Goal: Book appointment/travel/reservation

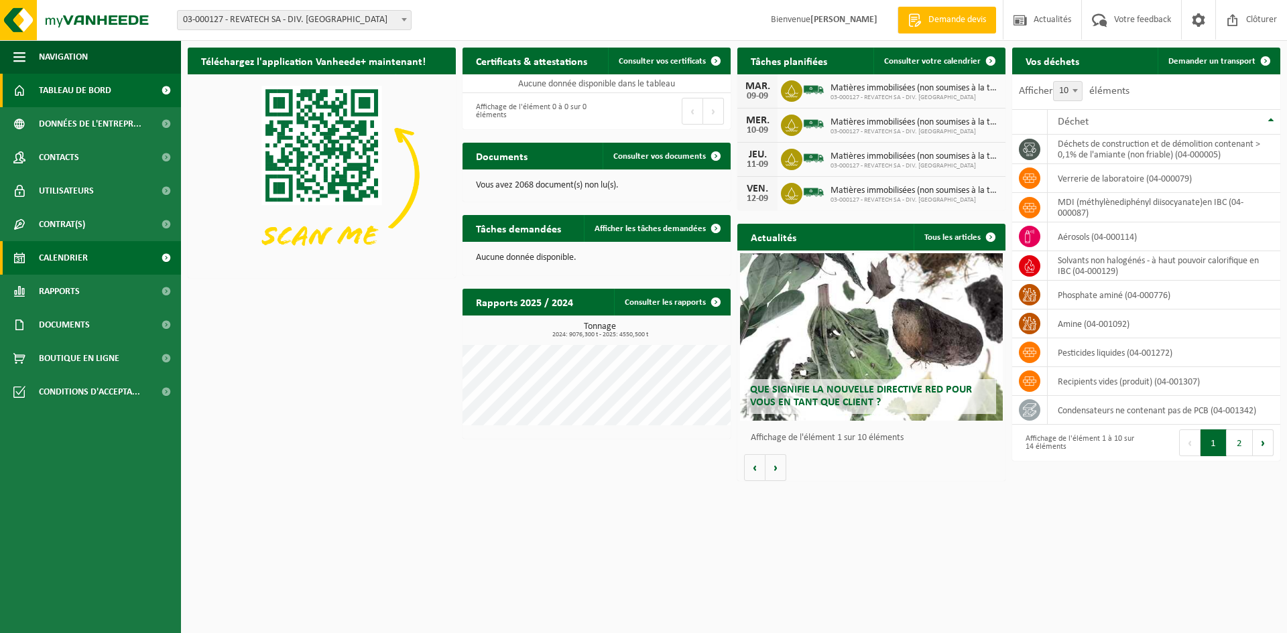
click at [76, 255] on span "Calendrier" at bounding box center [63, 258] width 49 height 34
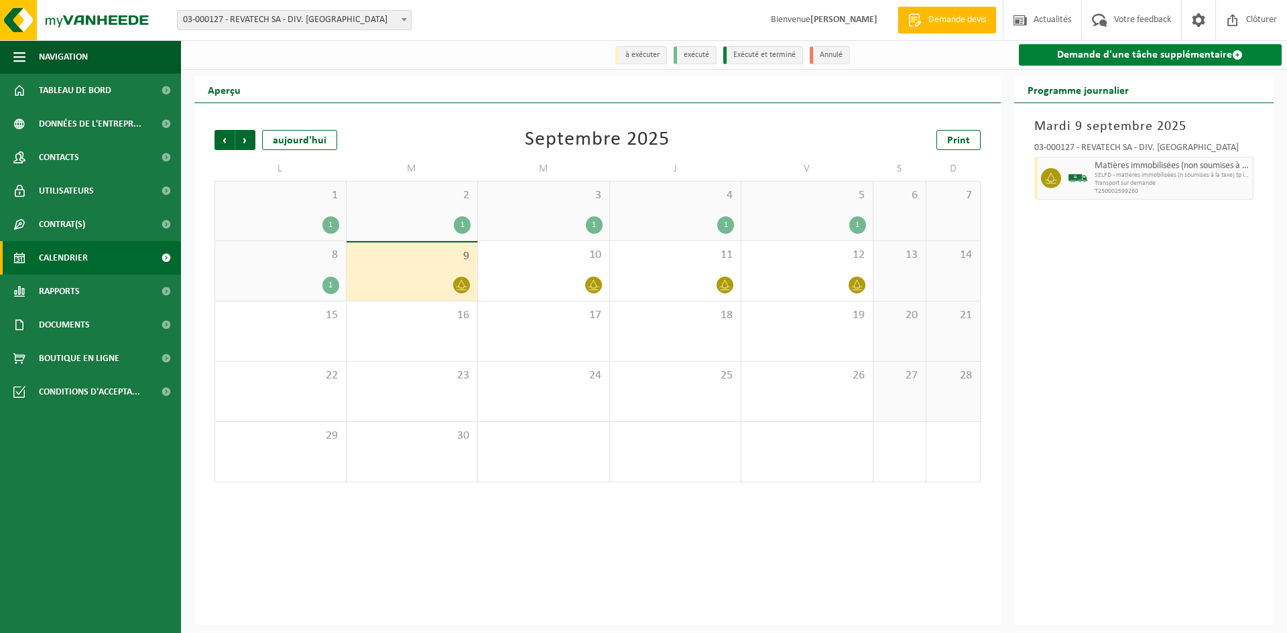
click at [1157, 55] on link "Demande d'une tâche supplémentaire" at bounding box center [1150, 54] width 263 height 21
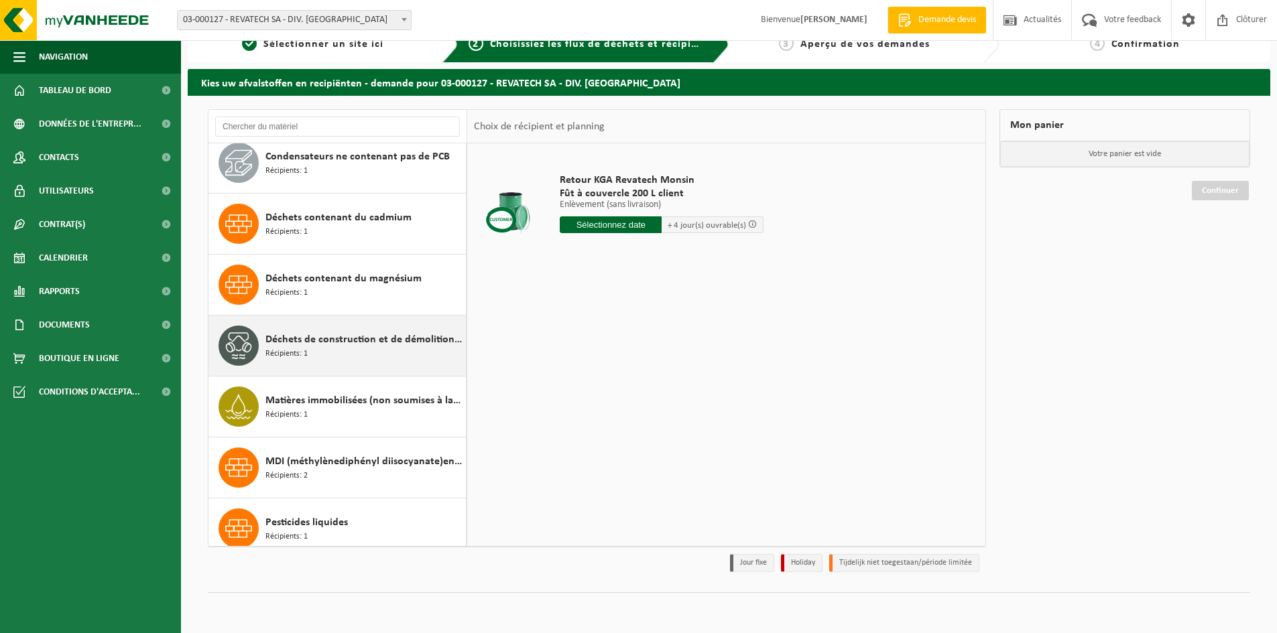
scroll to position [134, 0]
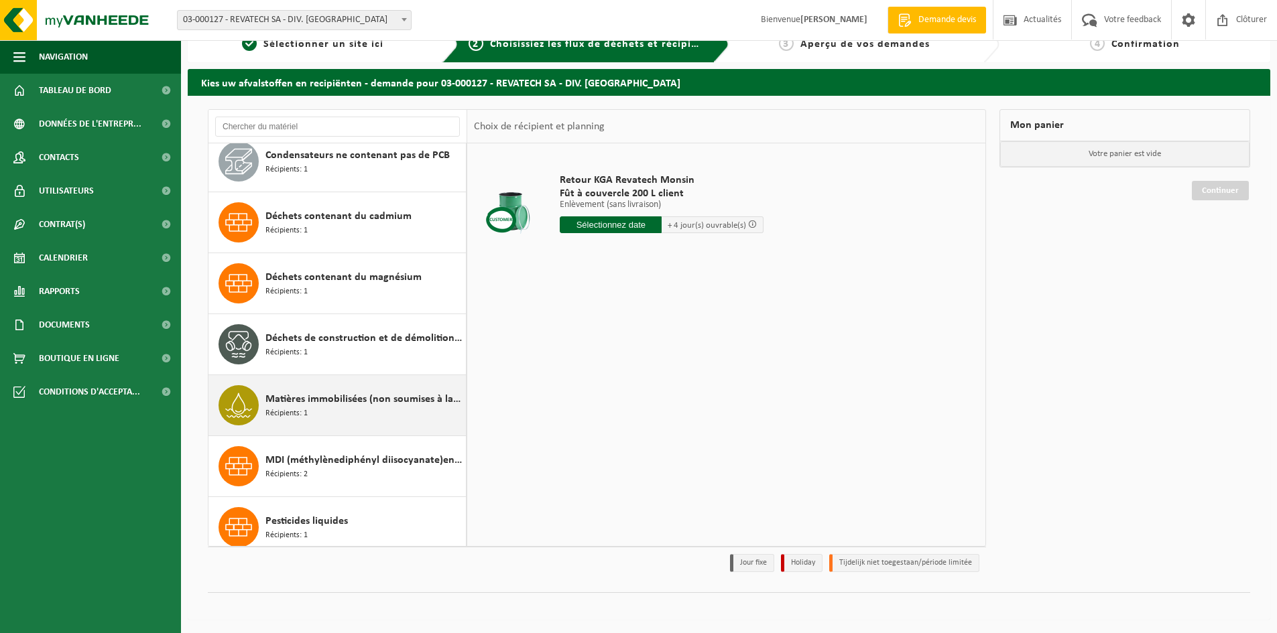
click at [322, 401] on span "Matières immobilisées (non soumises à la taxe)" at bounding box center [363, 399] width 197 height 16
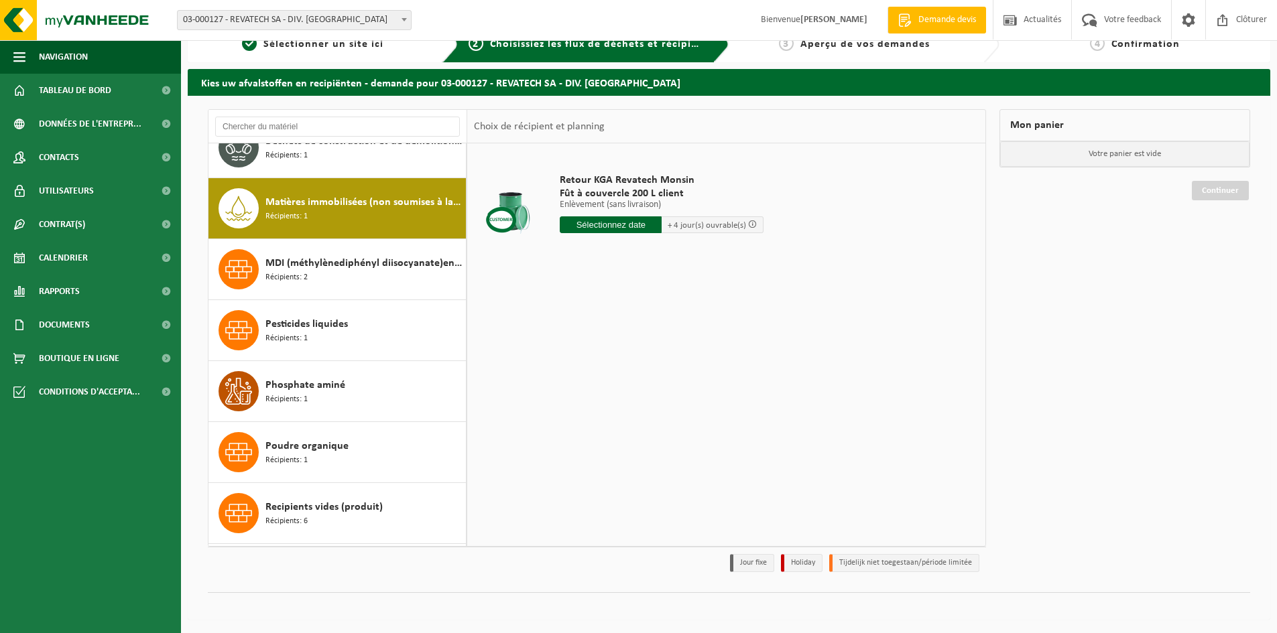
scroll to position [366, 0]
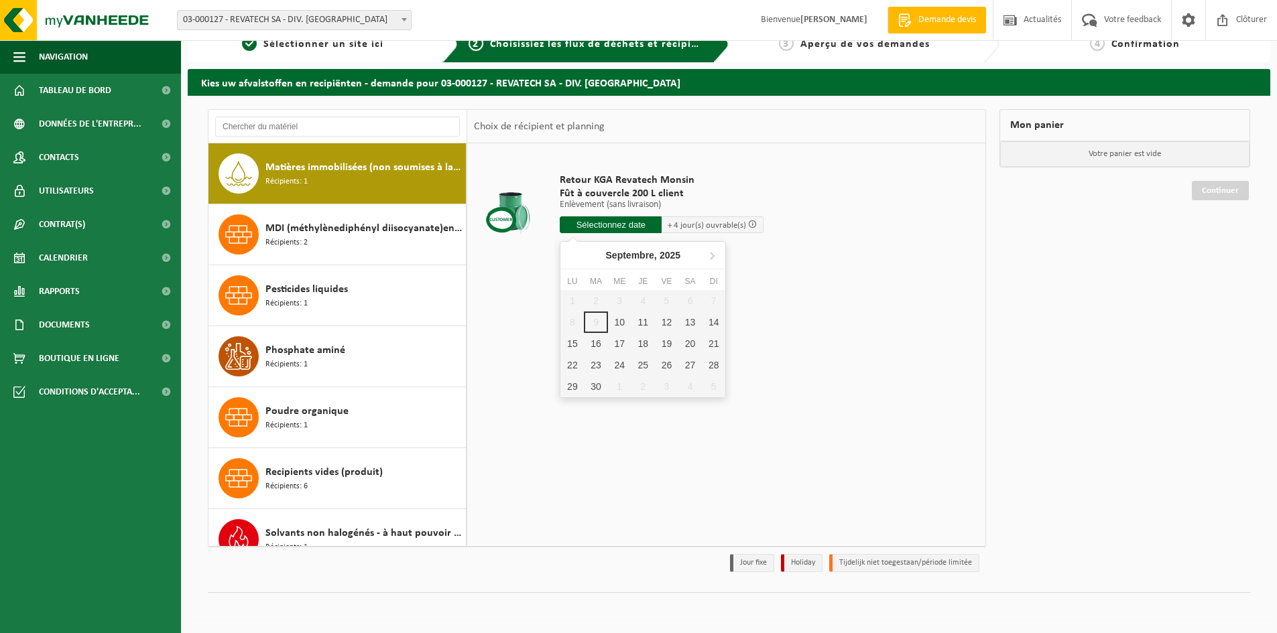
click at [648, 222] on input "text" at bounding box center [611, 225] width 102 height 17
click at [666, 222] on input "text" at bounding box center [627, 225] width 134 height 17
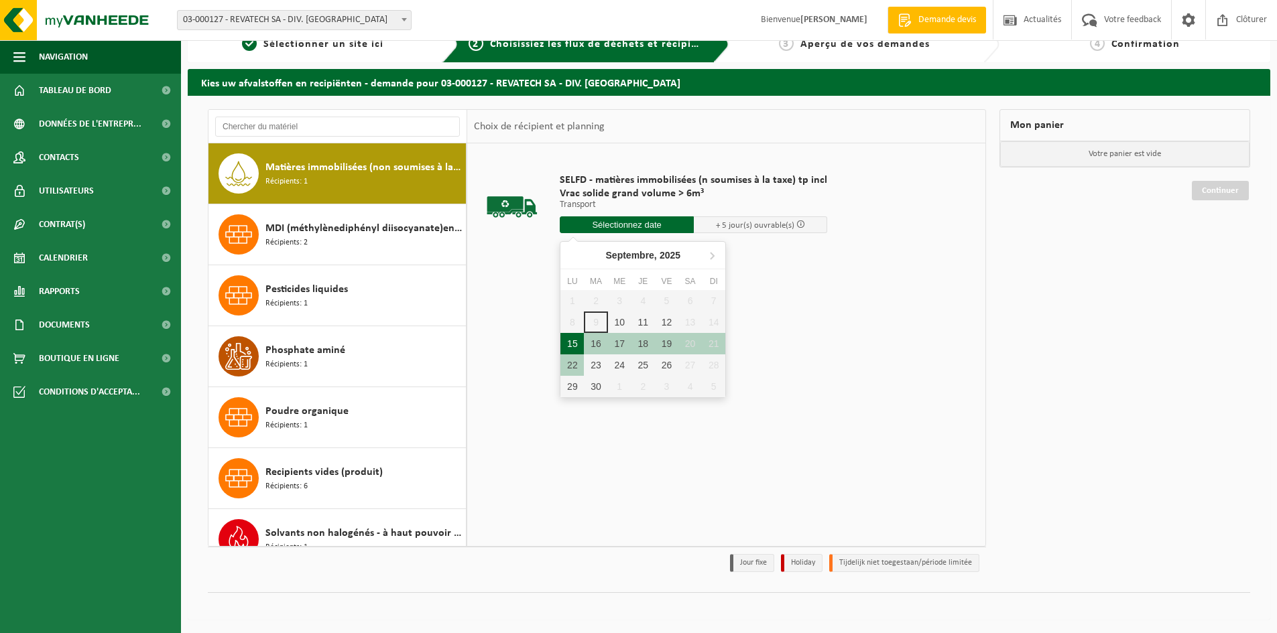
click at [572, 341] on div "15" at bounding box center [571, 343] width 23 height 21
type input "à partir de 2025-09-15"
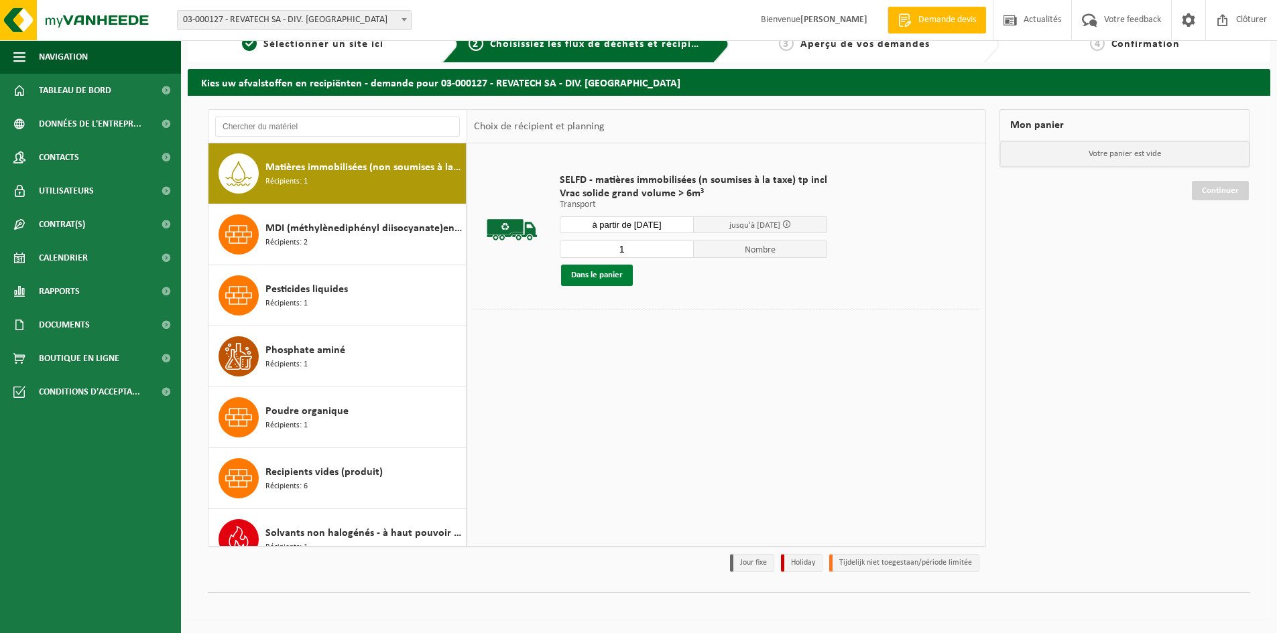
click at [613, 278] on button "Dans le panier" at bounding box center [597, 275] width 72 height 21
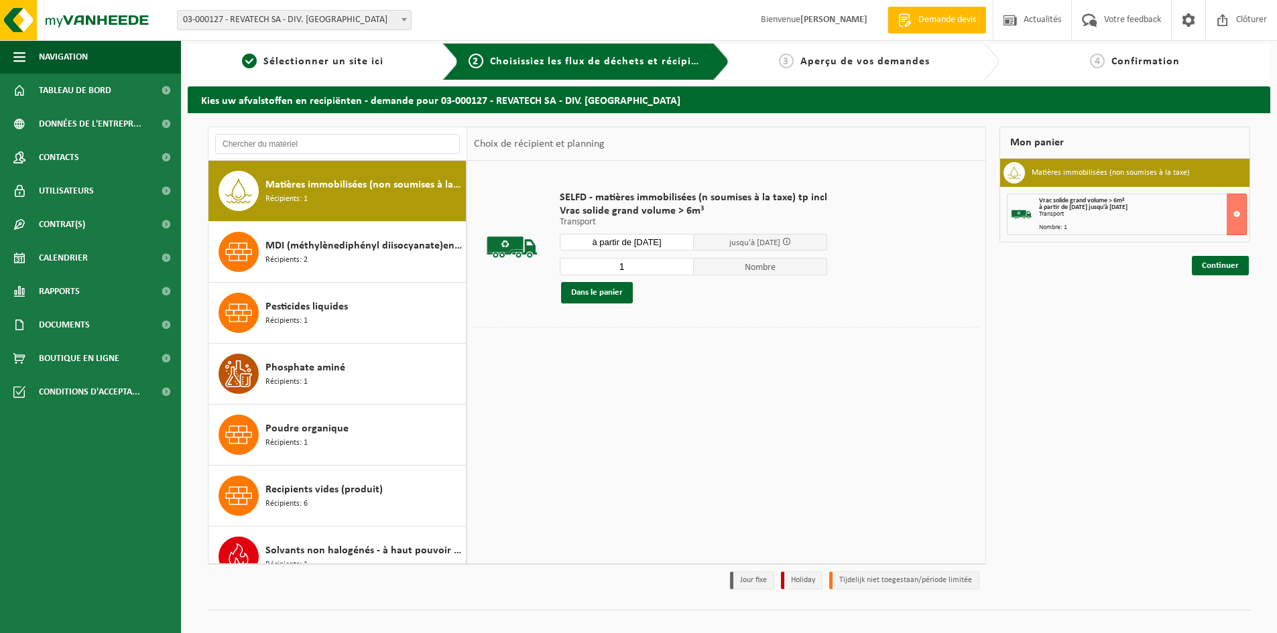
scroll to position [0, 0]
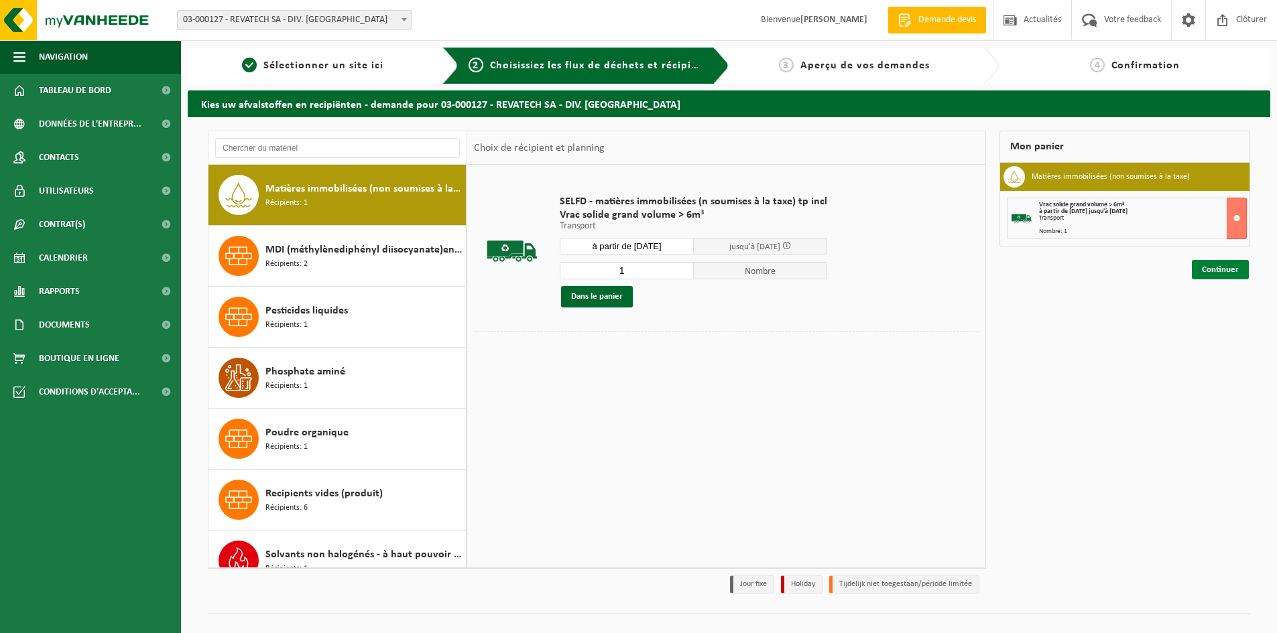
click at [1221, 272] on link "Continuer" at bounding box center [1220, 269] width 57 height 19
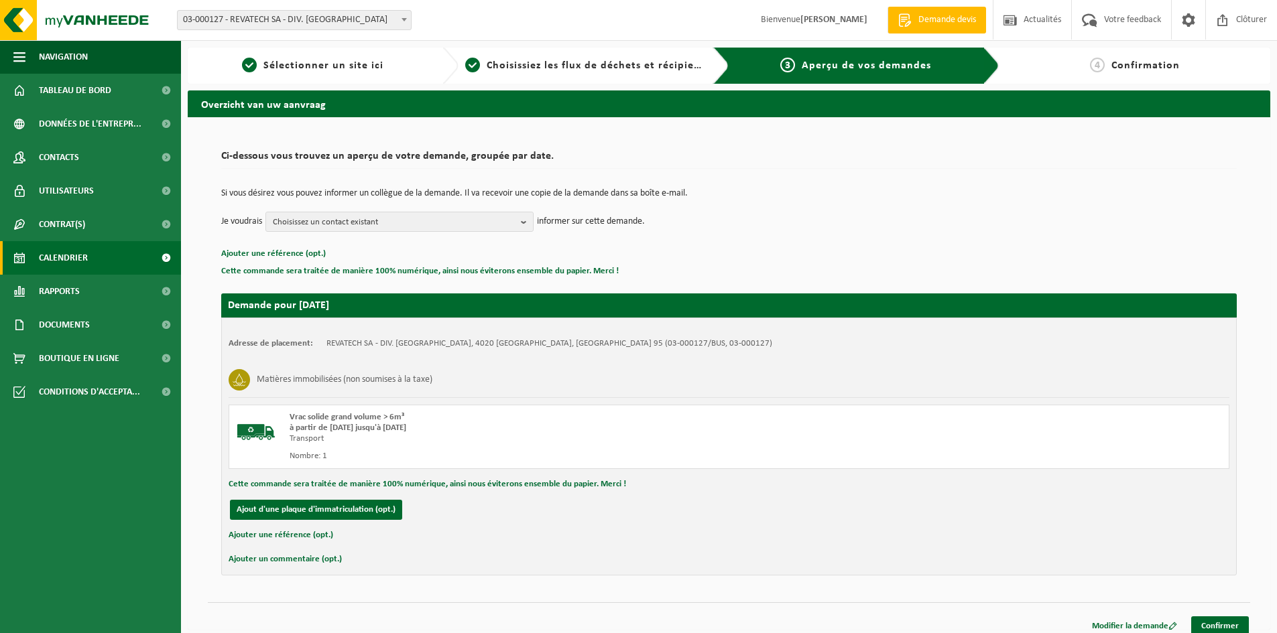
click at [76, 259] on span "Calendrier" at bounding box center [63, 258] width 49 height 34
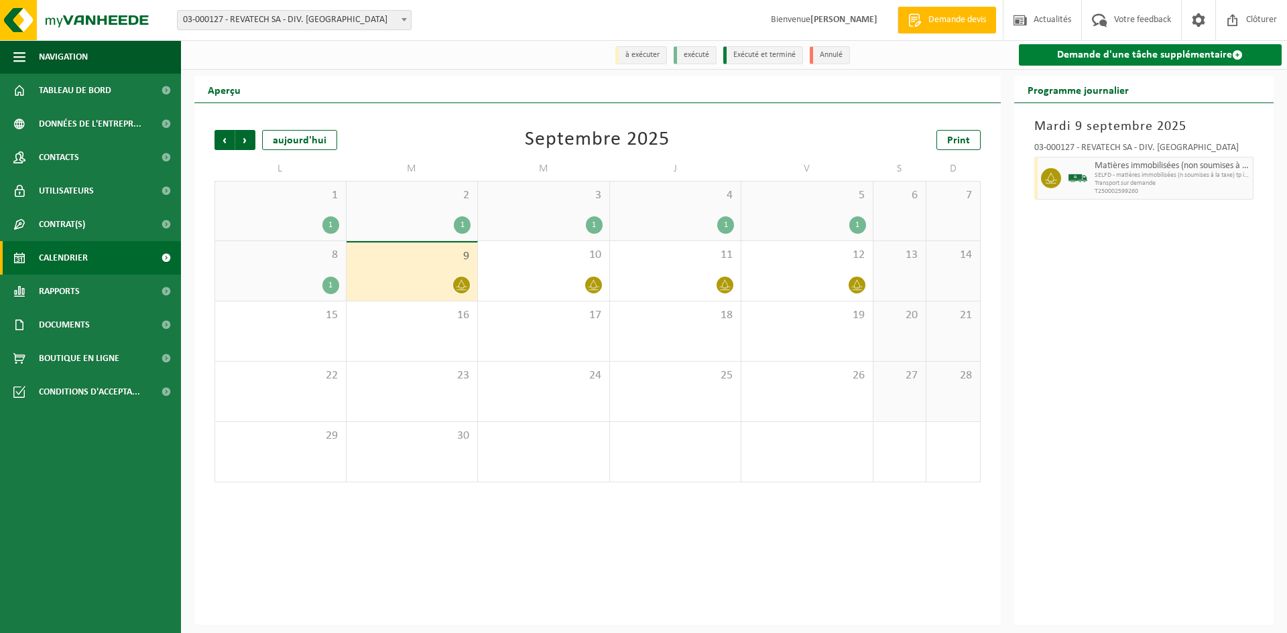
click at [1103, 51] on link "Demande d'une tâche supplémentaire" at bounding box center [1150, 54] width 263 height 21
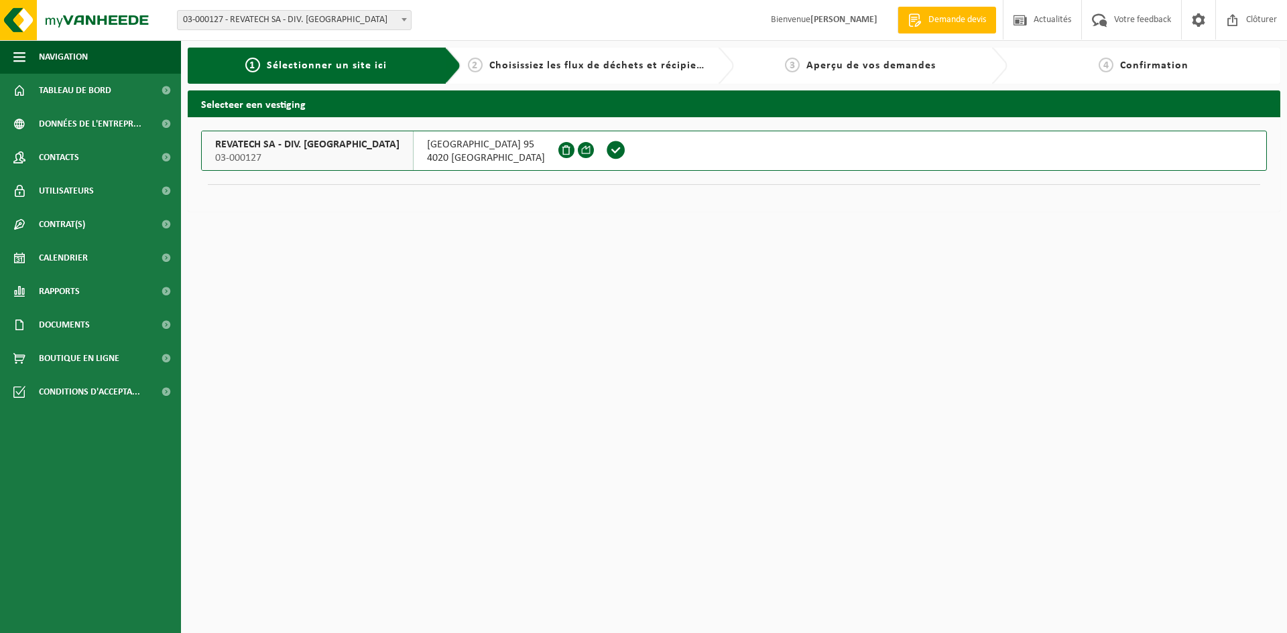
click at [606, 151] on span at bounding box center [616, 150] width 20 height 20
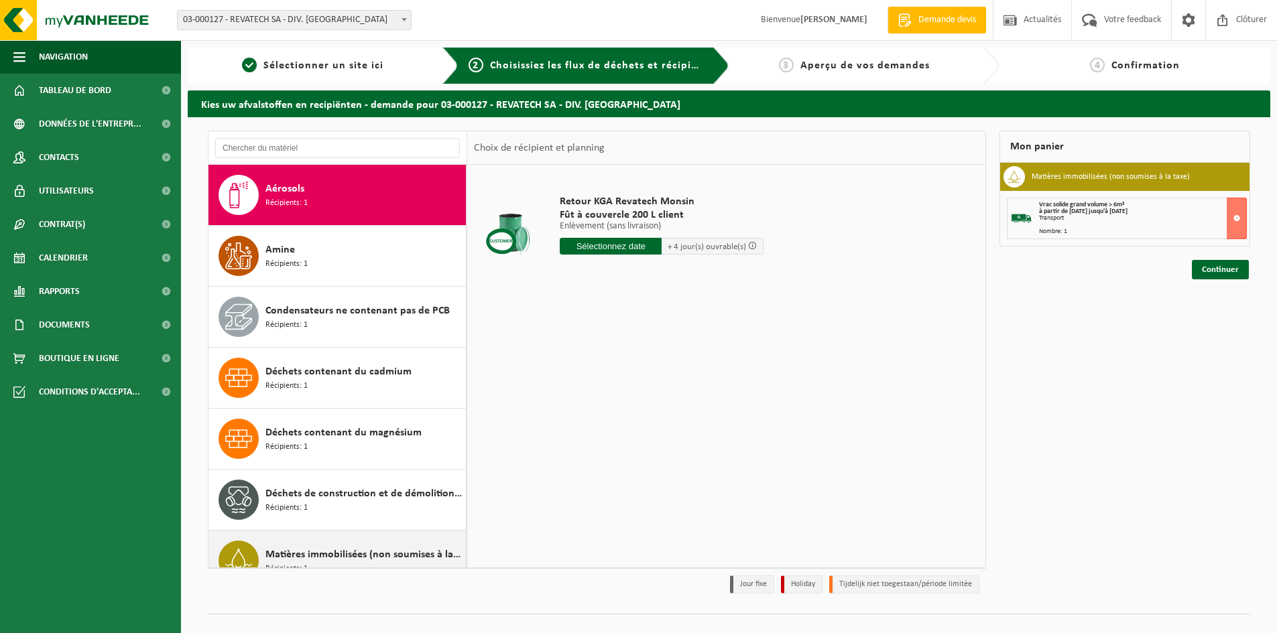
scroll to position [67, 0]
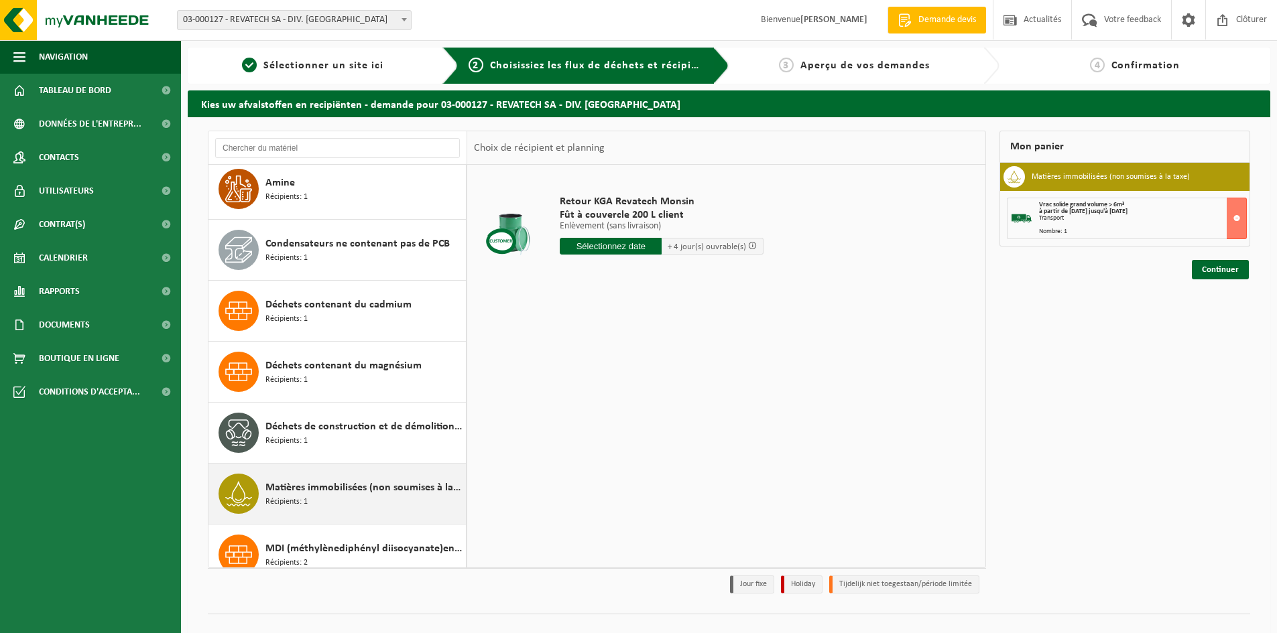
click at [363, 495] on span "Matières immobilisées (non soumises à la taxe)" at bounding box center [363, 488] width 197 height 16
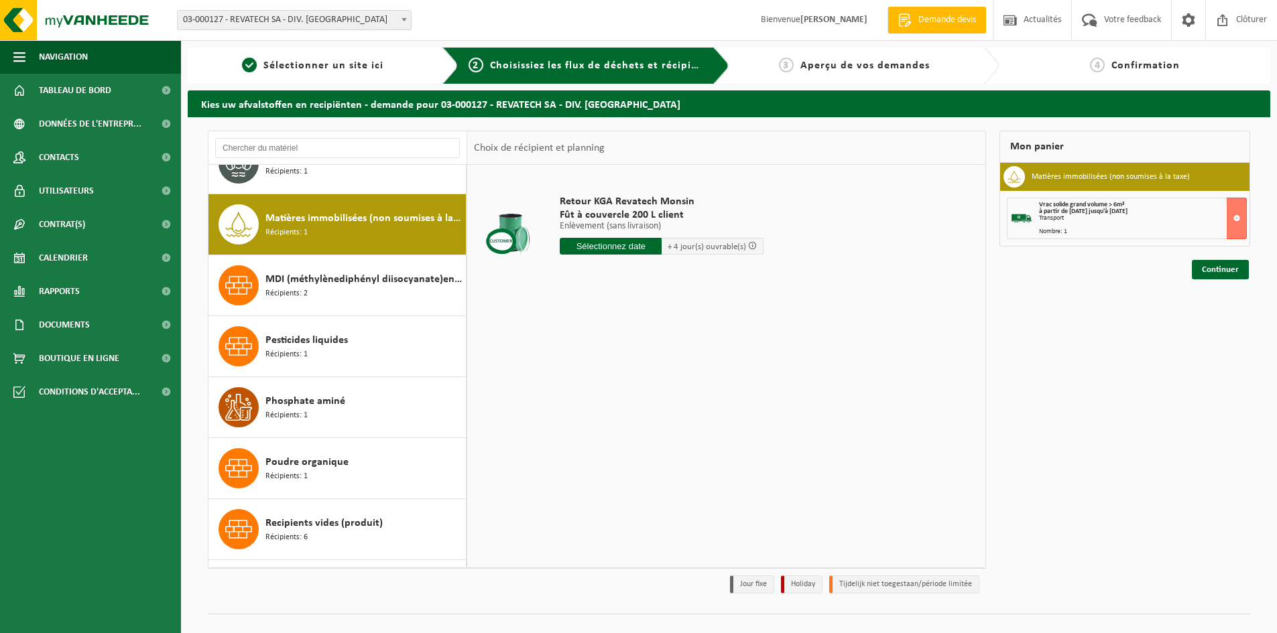
scroll to position [366, 0]
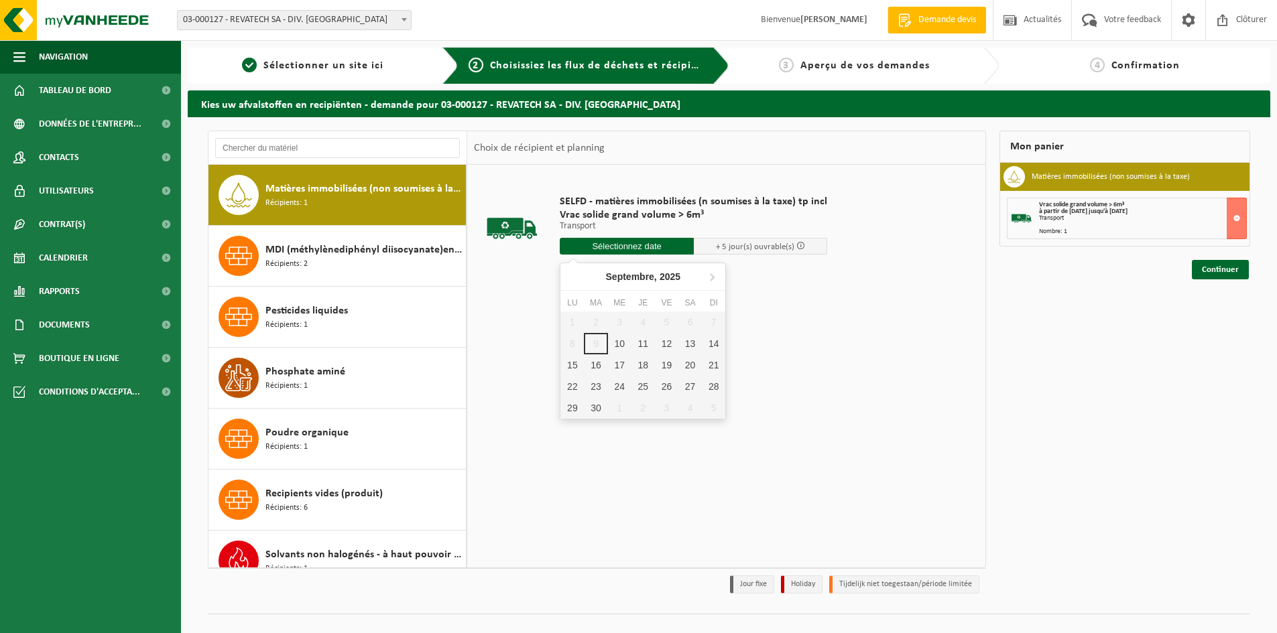
click at [648, 247] on input "text" at bounding box center [627, 246] width 134 height 17
click at [597, 363] on div "16" at bounding box center [595, 365] width 23 height 21
type input "à partir de 2025-09-16"
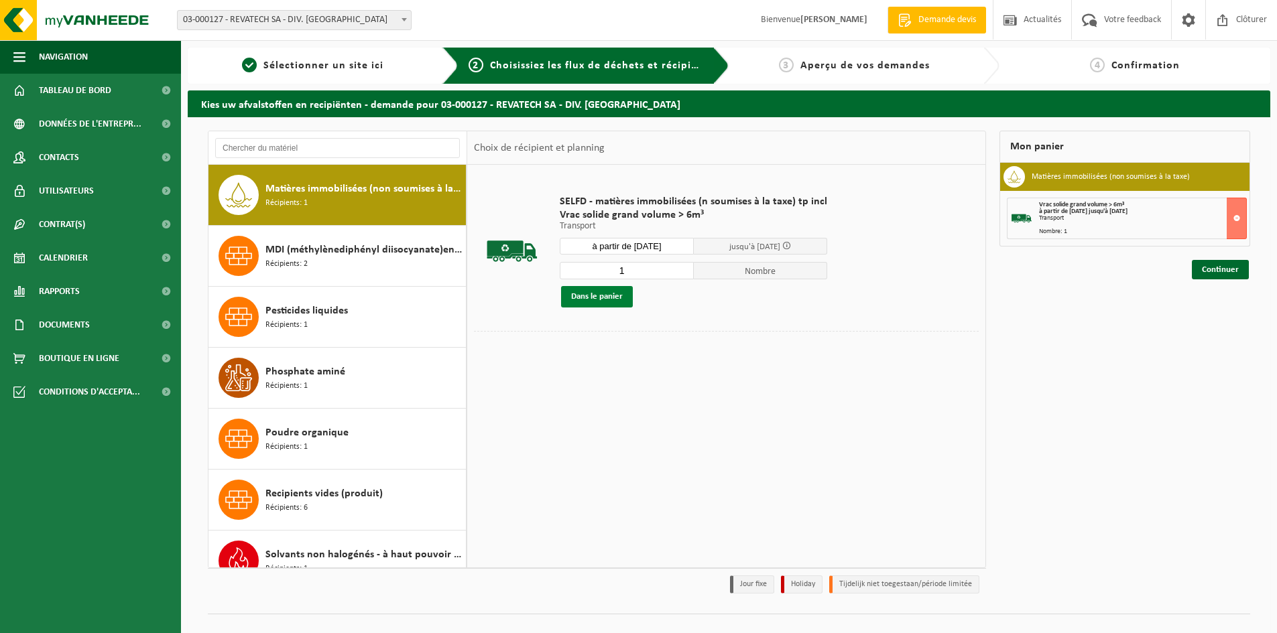
click at [598, 299] on button "Dans le panier" at bounding box center [597, 296] width 72 height 21
click at [1228, 318] on link "Continuer" at bounding box center [1220, 317] width 57 height 19
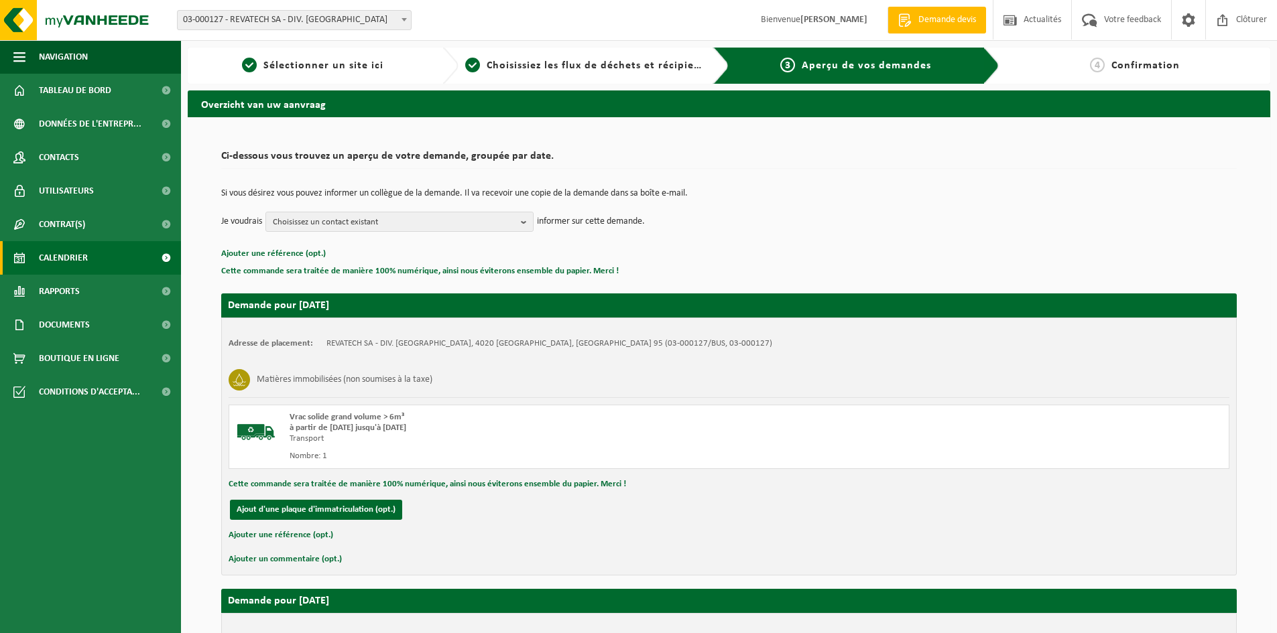
click at [96, 255] on link "Calendrier" at bounding box center [90, 258] width 181 height 34
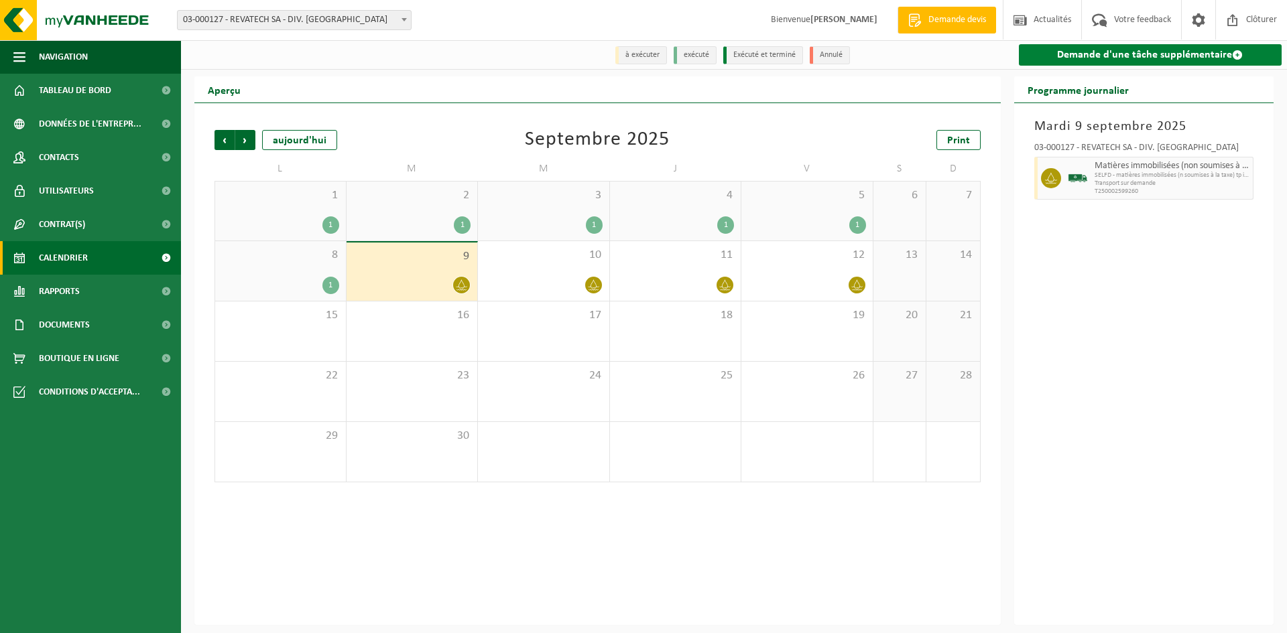
click at [1111, 58] on link "Demande d'une tâche supplémentaire" at bounding box center [1150, 54] width 263 height 21
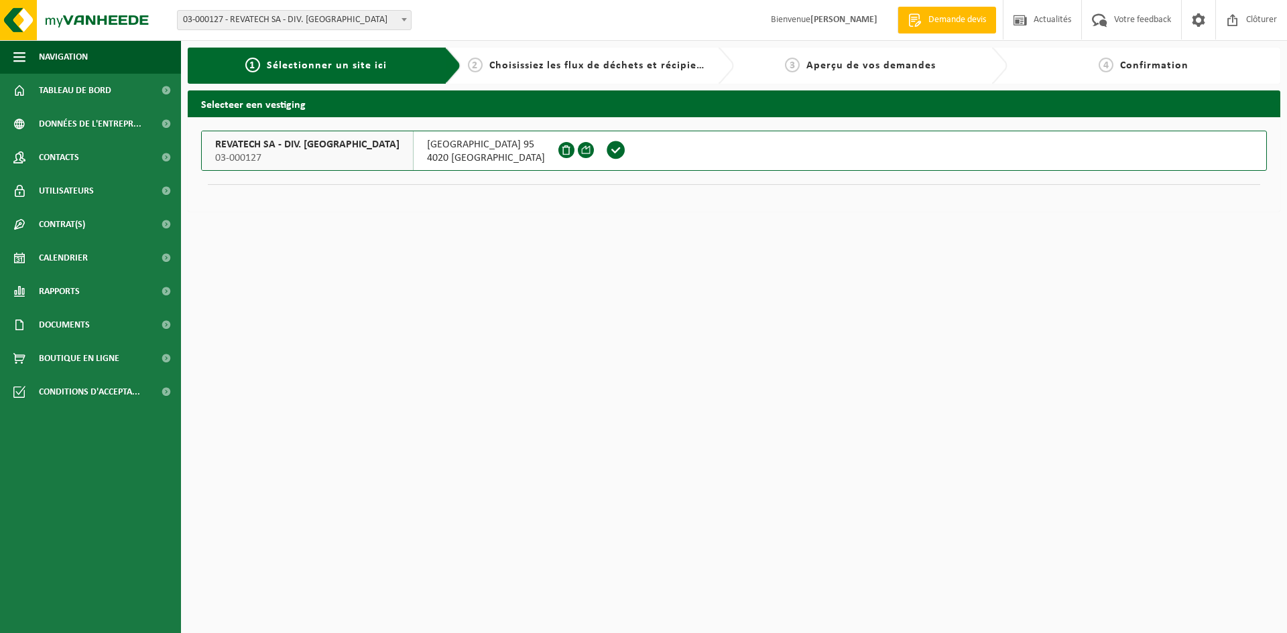
click at [606, 149] on span at bounding box center [616, 150] width 20 height 20
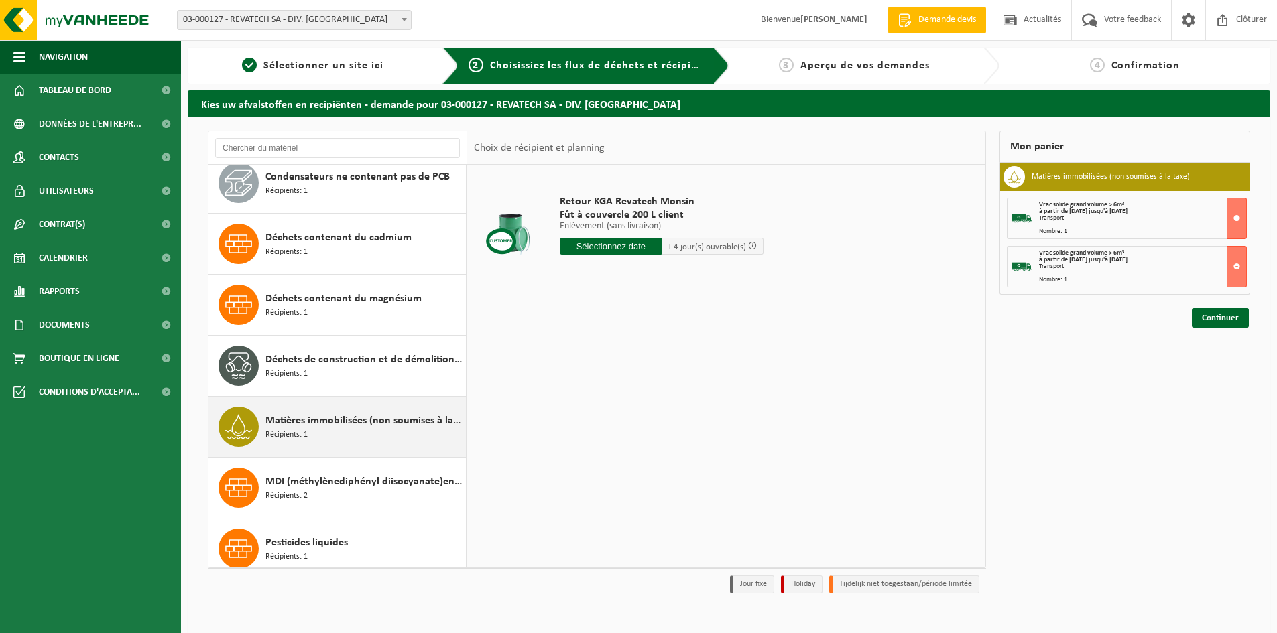
click at [390, 425] on span "Matières immobilisées (non soumises à la taxe)" at bounding box center [363, 421] width 197 height 16
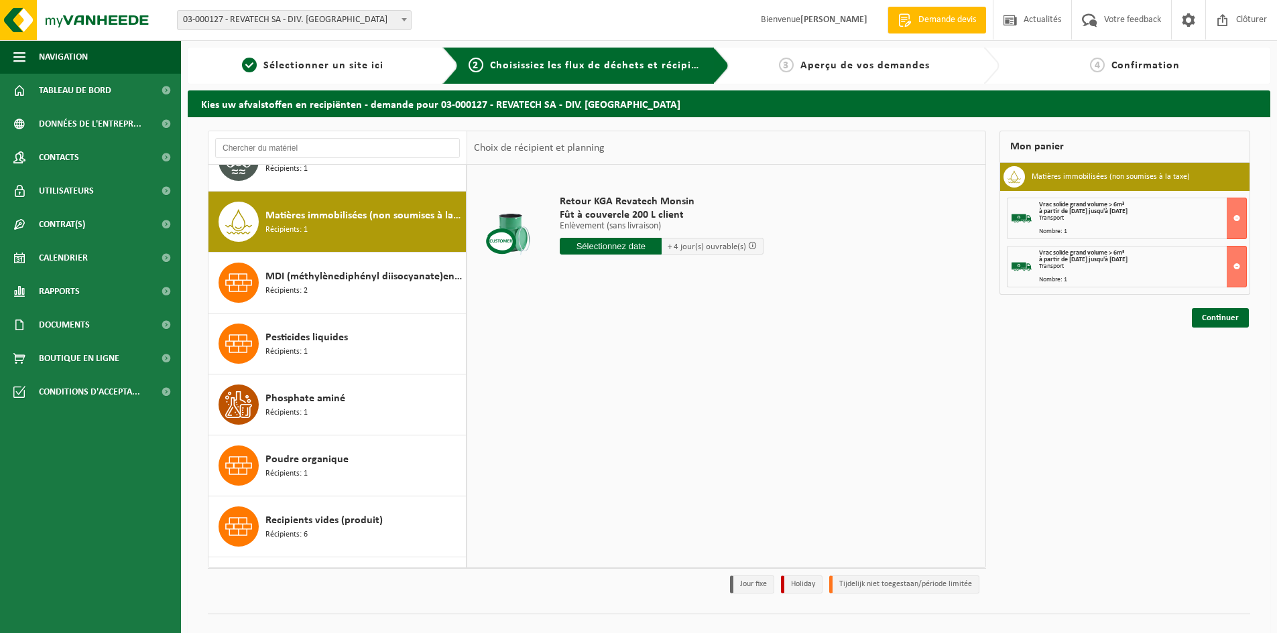
scroll to position [366, 0]
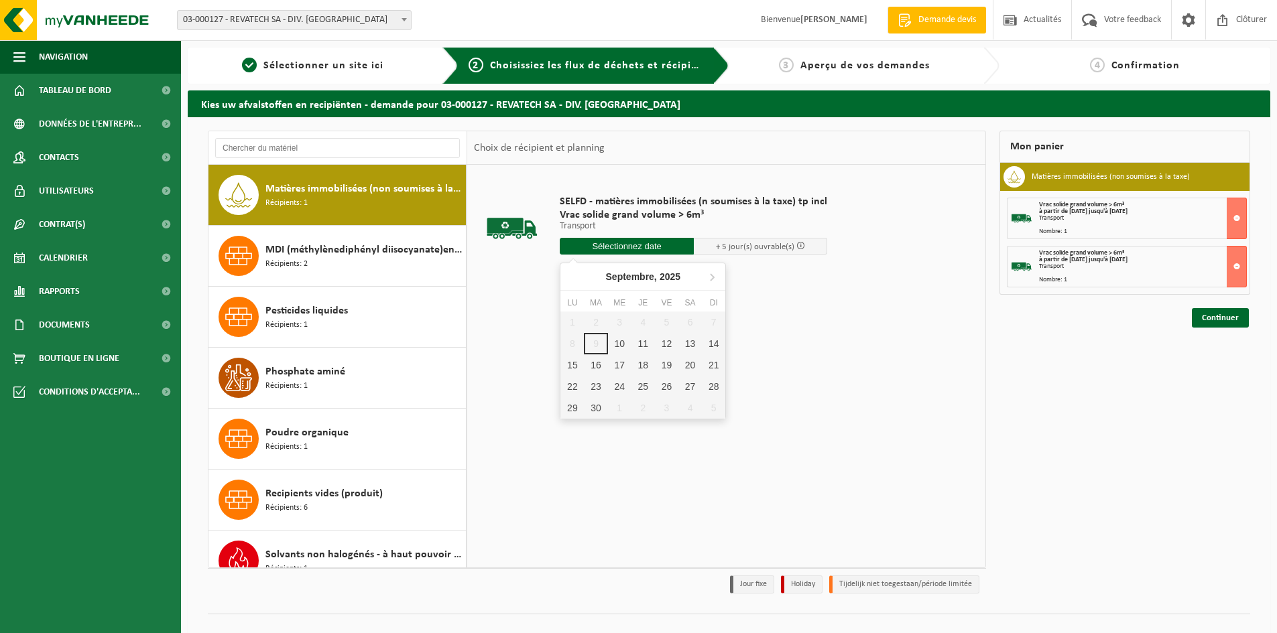
click at [671, 249] on input "text" at bounding box center [627, 246] width 134 height 17
click at [623, 362] on div "17" at bounding box center [619, 365] width 23 height 21
type input "à partir de 2025-09-17"
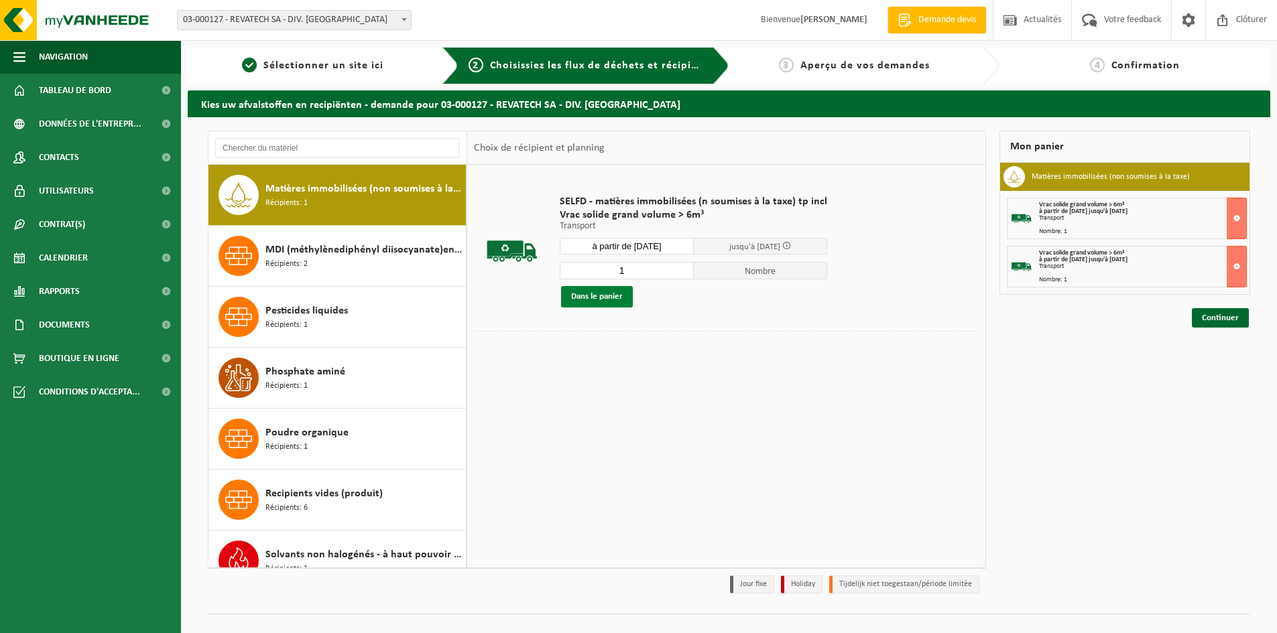
click at [605, 294] on button "Dans le panier" at bounding box center [597, 296] width 72 height 21
click at [1218, 365] on link "Continuer" at bounding box center [1220, 366] width 57 height 19
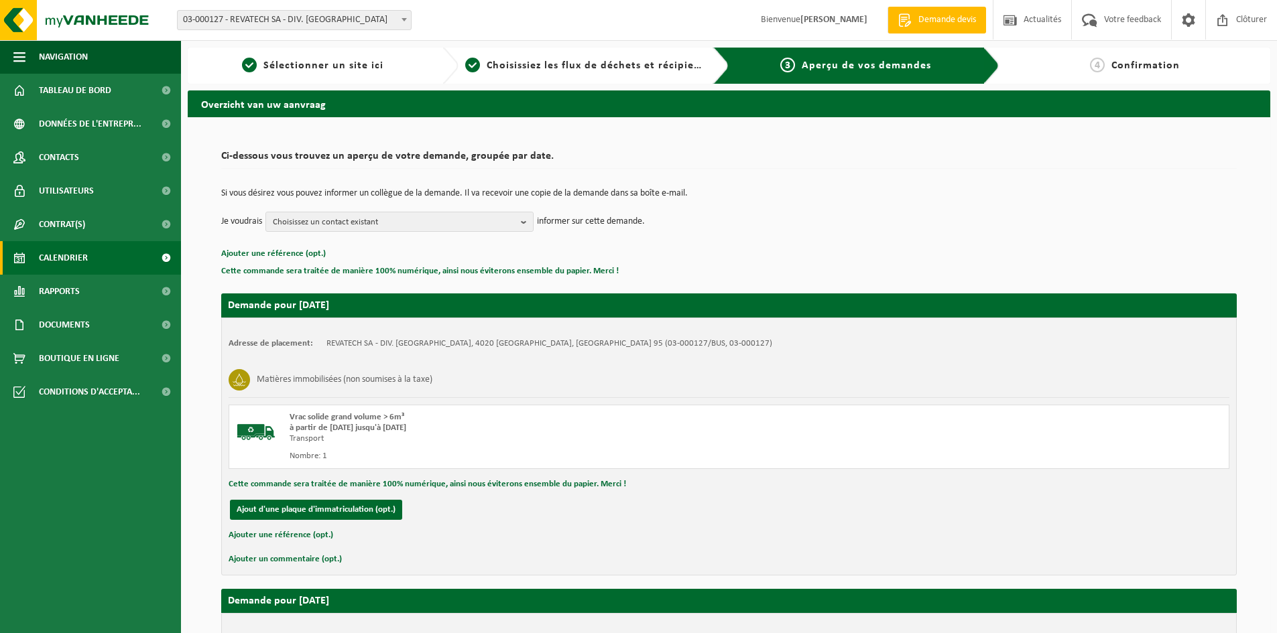
click at [64, 259] on span "Calendrier" at bounding box center [63, 258] width 49 height 34
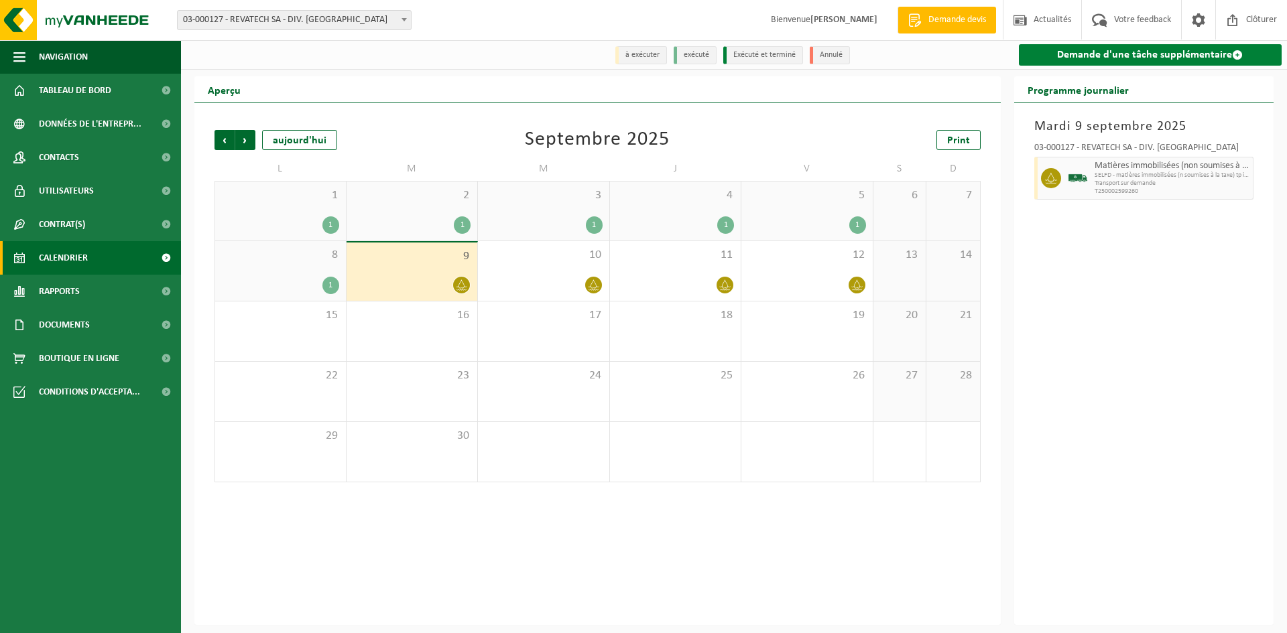
click at [1124, 52] on link "Demande d'une tâche supplémentaire" at bounding box center [1150, 54] width 263 height 21
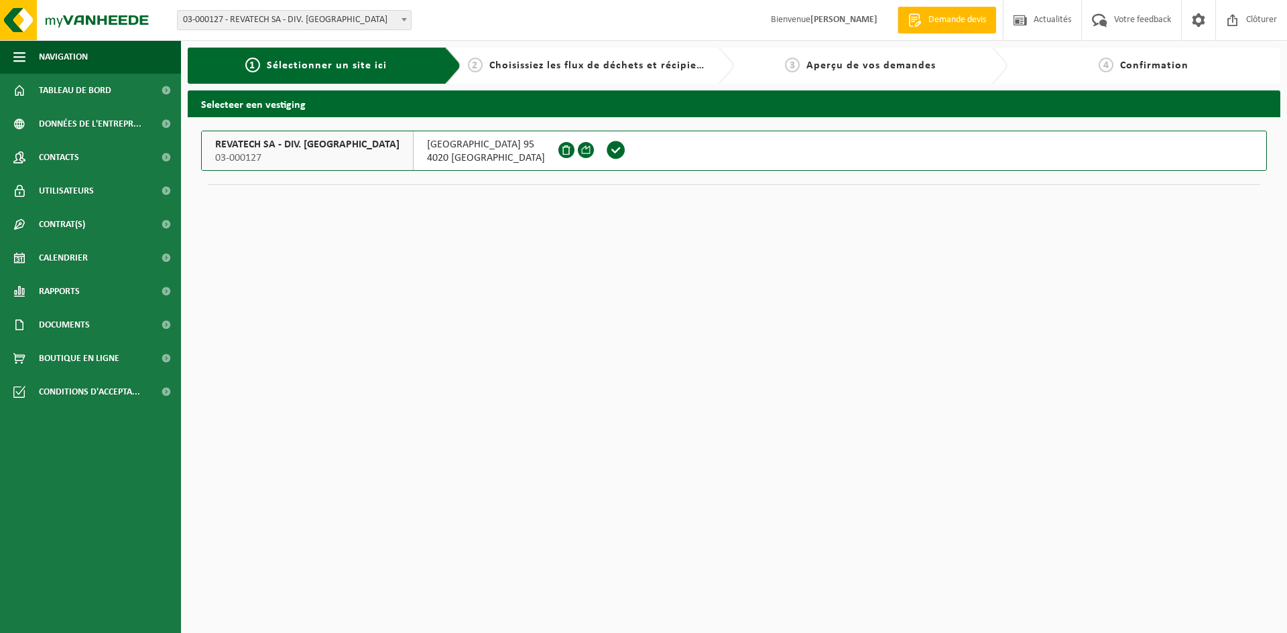
click at [606, 151] on span at bounding box center [616, 150] width 20 height 20
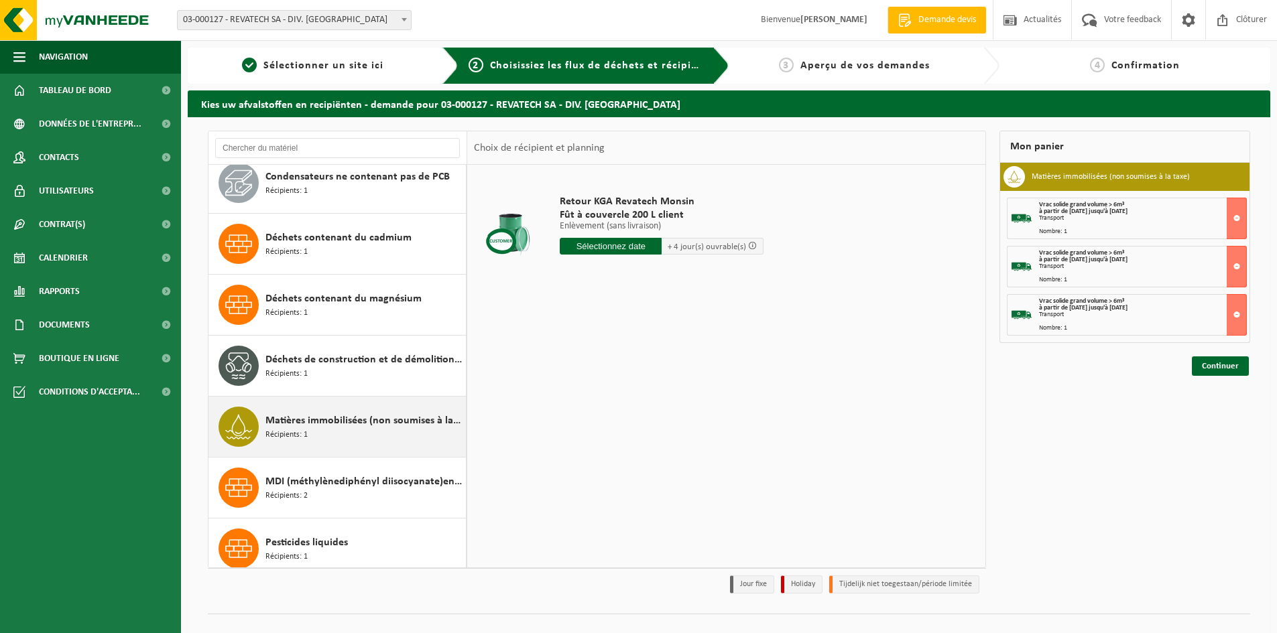
click at [330, 423] on span "Matières immobilisées (non soumises à la taxe)" at bounding box center [363, 421] width 197 height 16
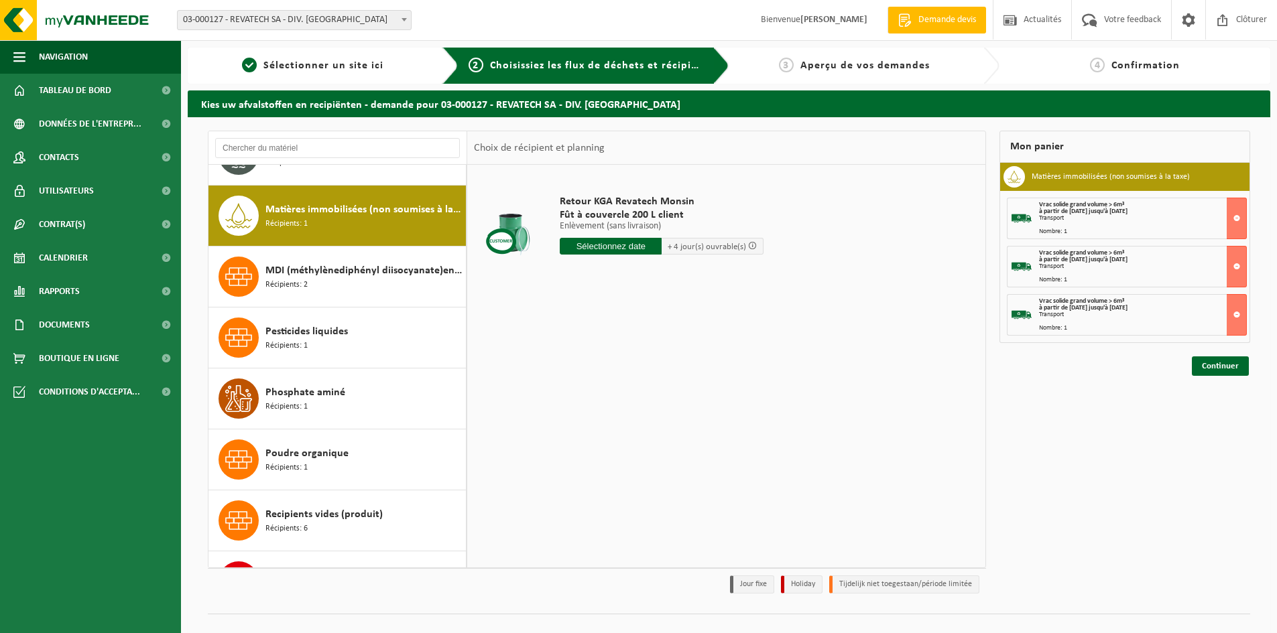
scroll to position [366, 0]
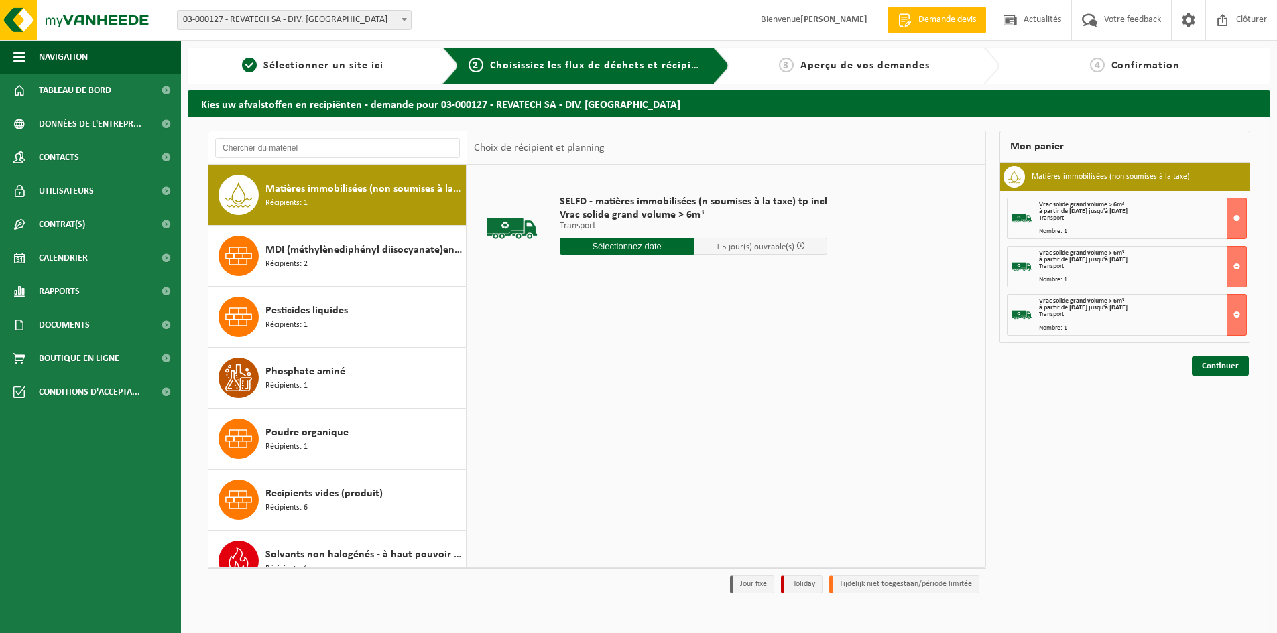
click at [664, 247] on input "text" at bounding box center [627, 246] width 134 height 17
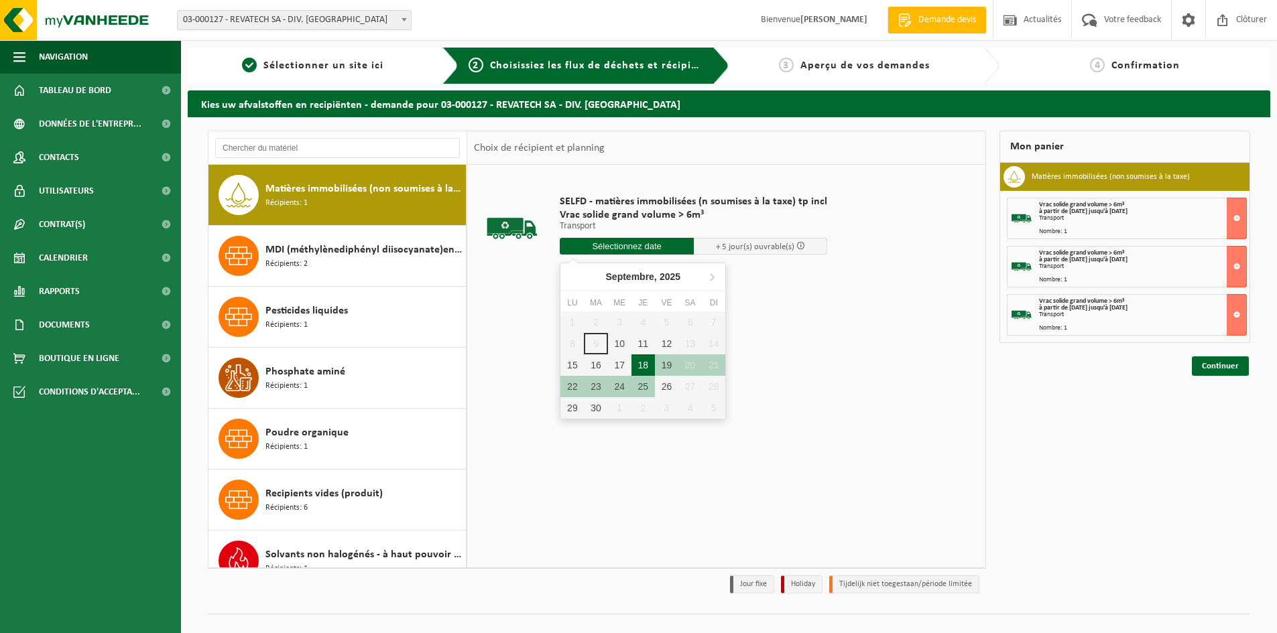
click at [649, 363] on div "18" at bounding box center [642, 365] width 23 height 21
type input "à partir de 2025-09-18"
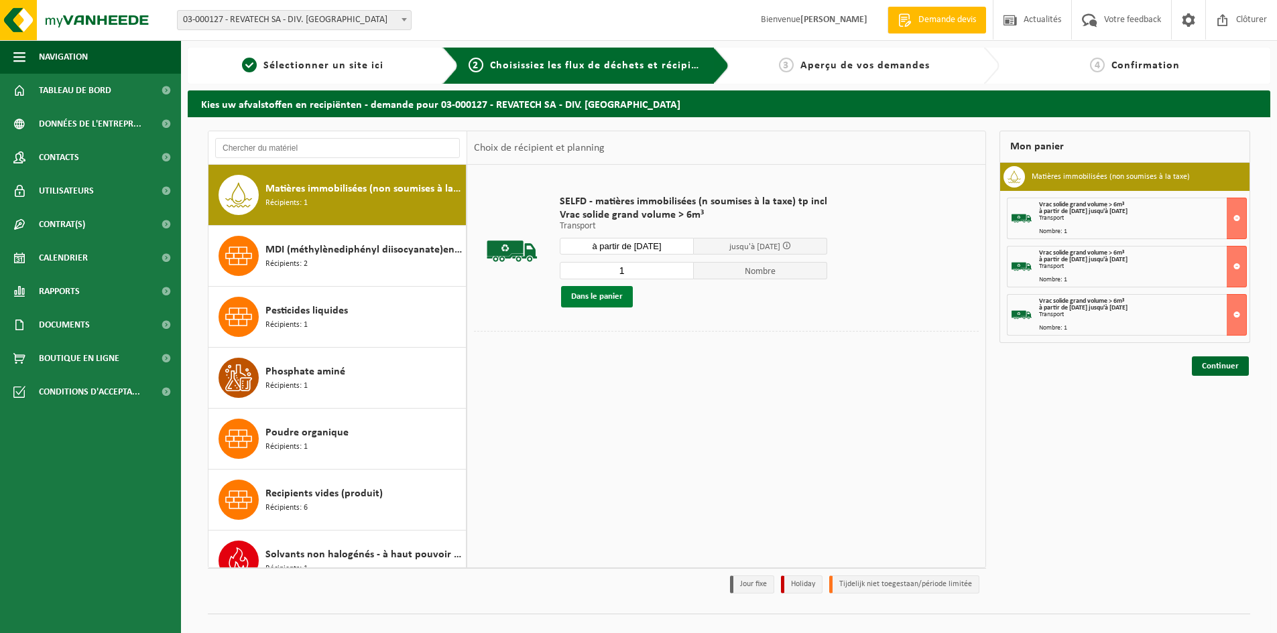
click at [623, 292] on button "Dans le panier" at bounding box center [597, 296] width 72 height 21
click at [1237, 416] on link "Continuer" at bounding box center [1220, 414] width 57 height 19
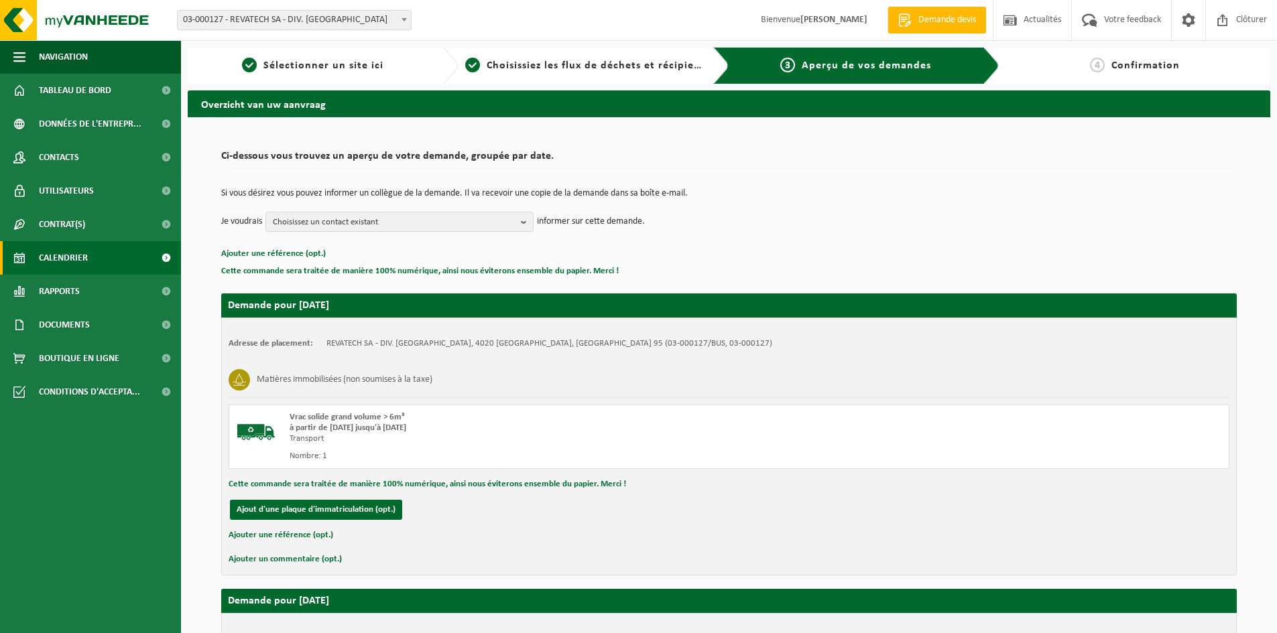
click at [78, 261] on span "Calendrier" at bounding box center [63, 258] width 49 height 34
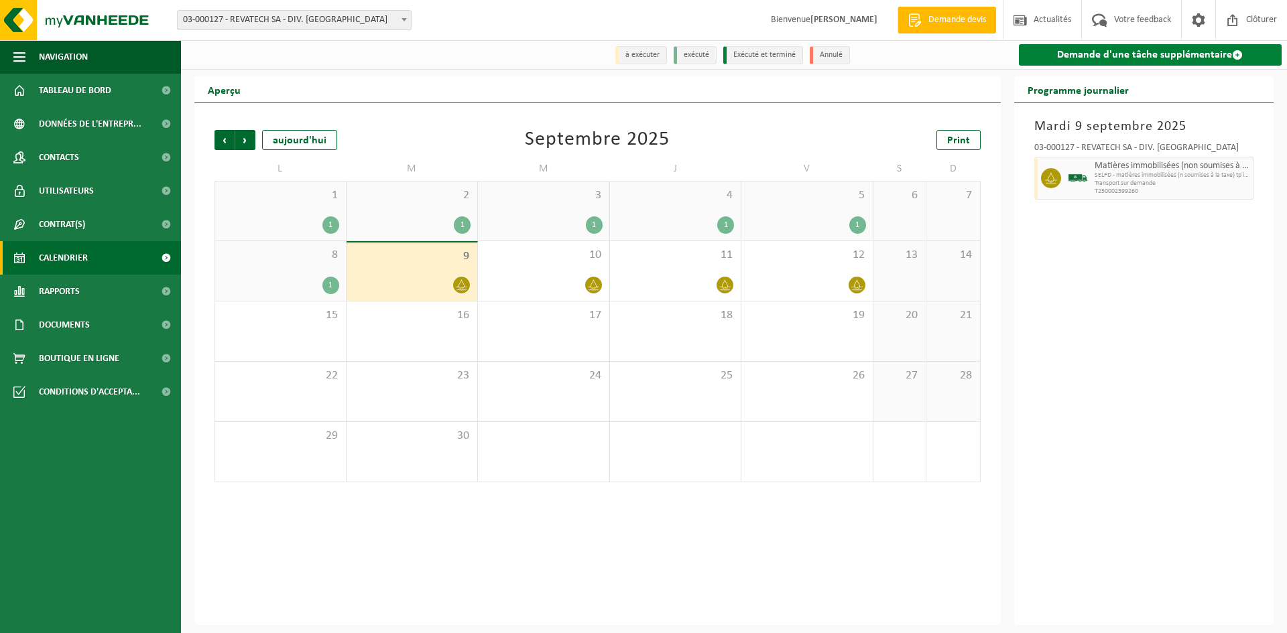
click at [1158, 54] on link "Demande d'une tâche supplémentaire" at bounding box center [1150, 54] width 263 height 21
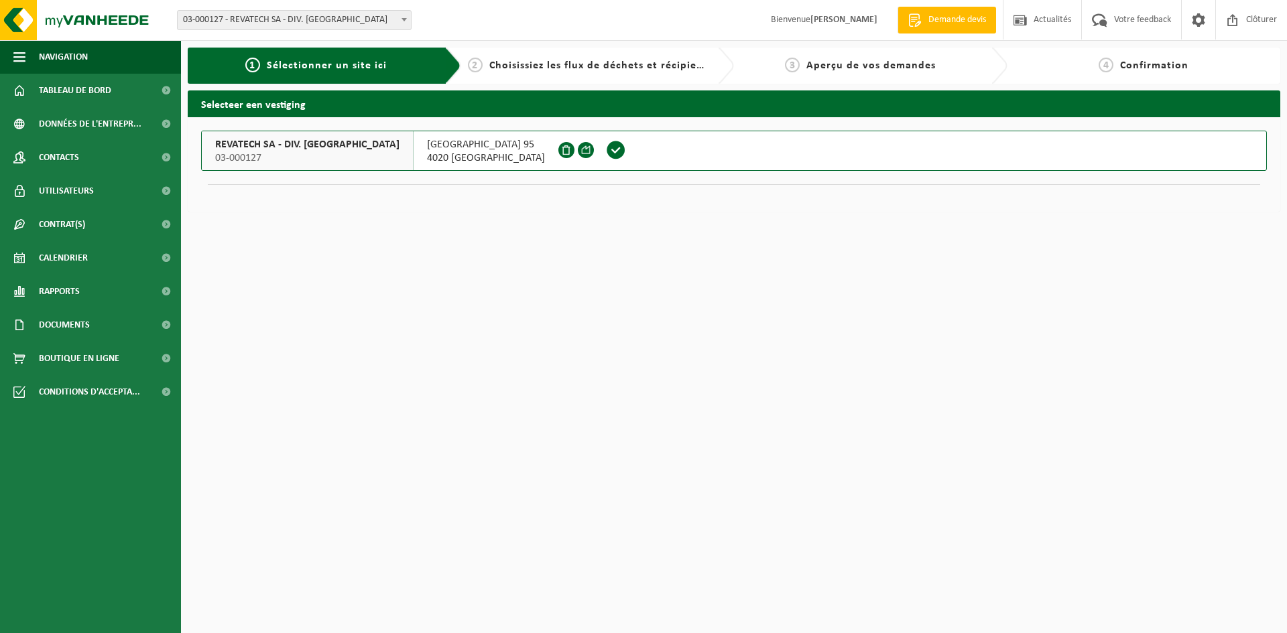
click at [606, 151] on span at bounding box center [616, 150] width 20 height 20
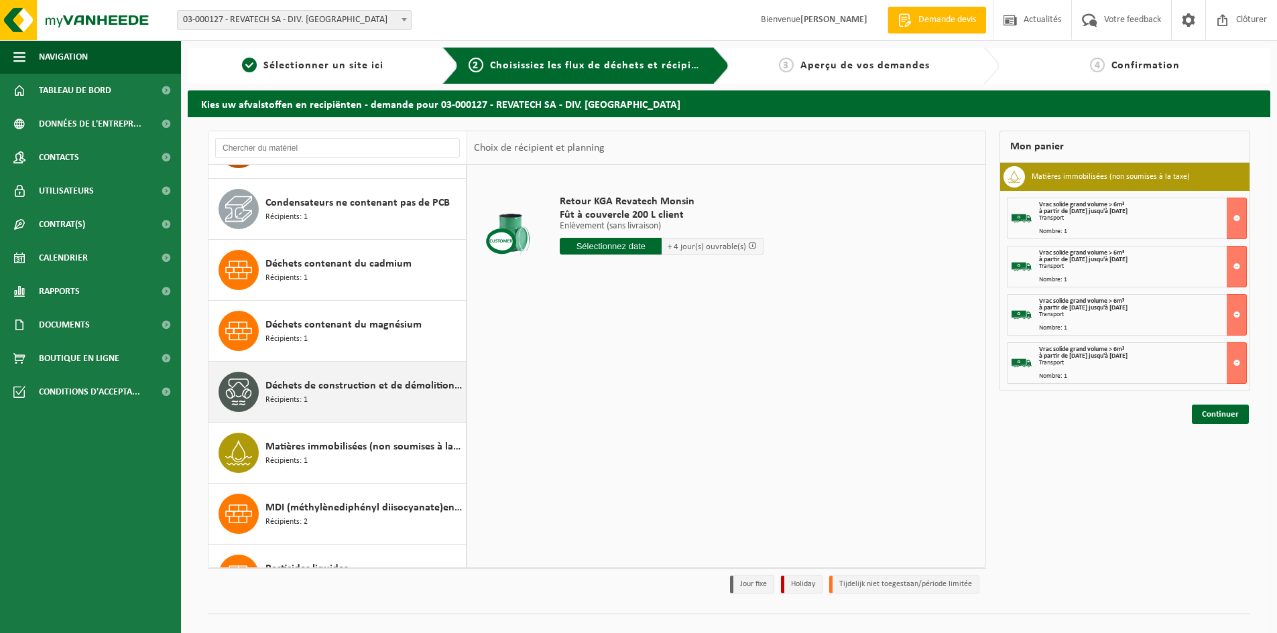
scroll to position [134, 0]
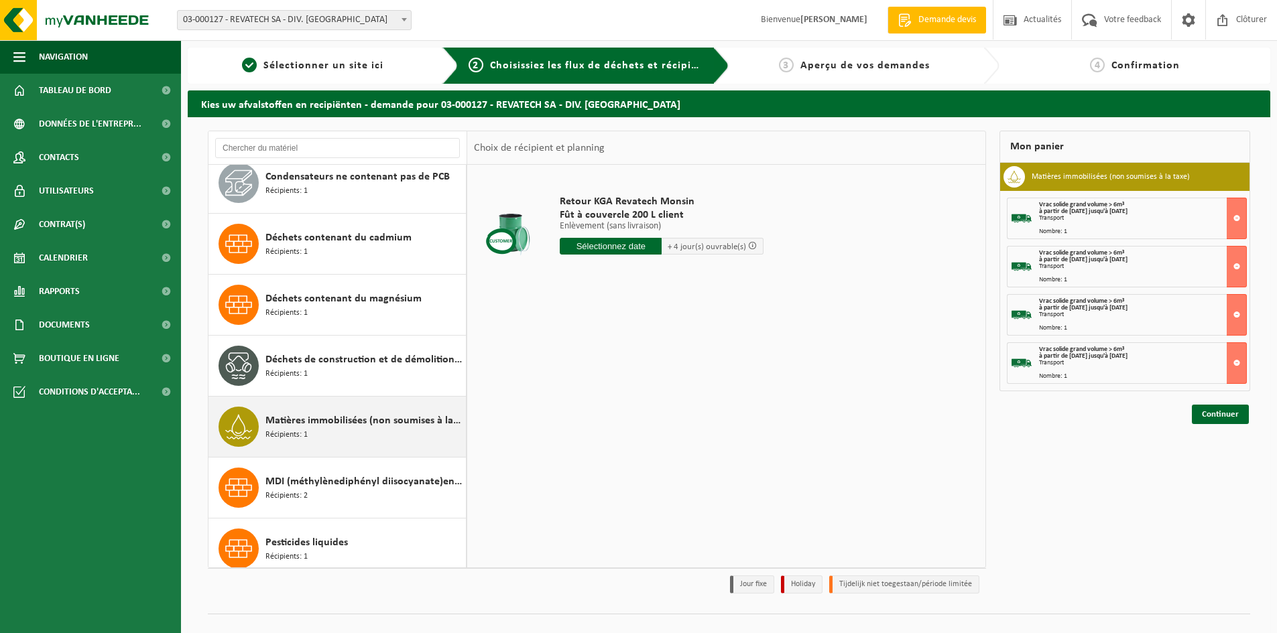
click at [348, 424] on span "Matières immobilisées (non soumises à la taxe)" at bounding box center [363, 421] width 197 height 16
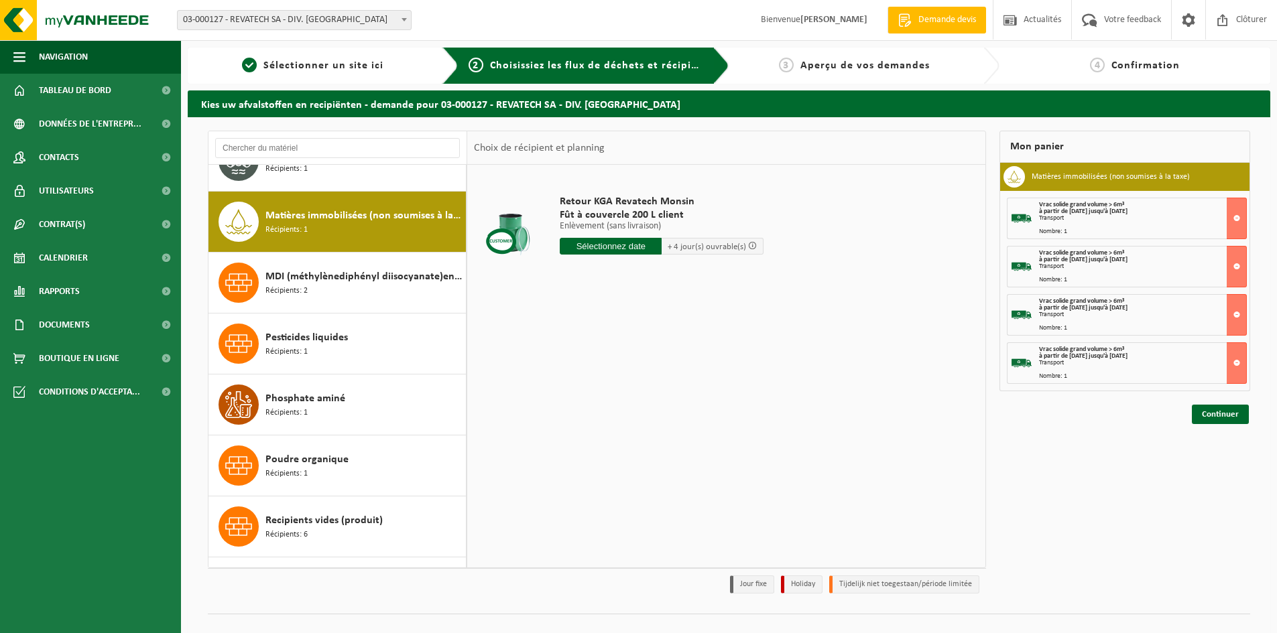
scroll to position [366, 0]
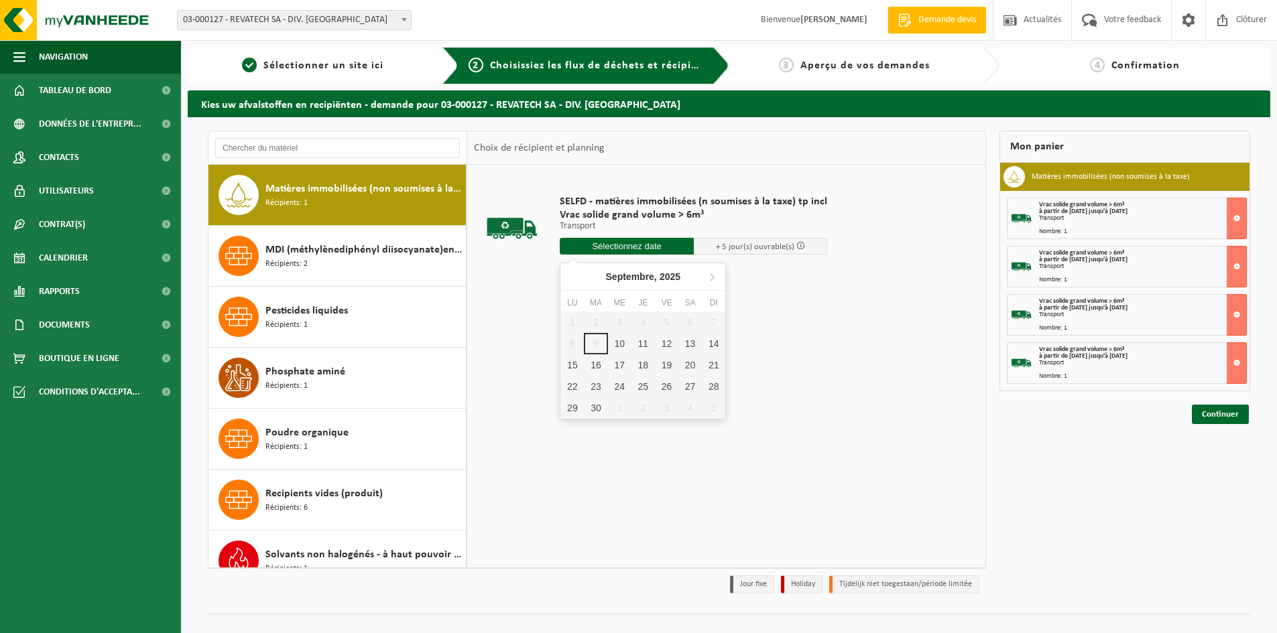
click at [657, 245] on input "text" at bounding box center [627, 246] width 134 height 17
click at [669, 367] on div "19" at bounding box center [666, 365] width 23 height 21
type input "à partir de 2025-09-19"
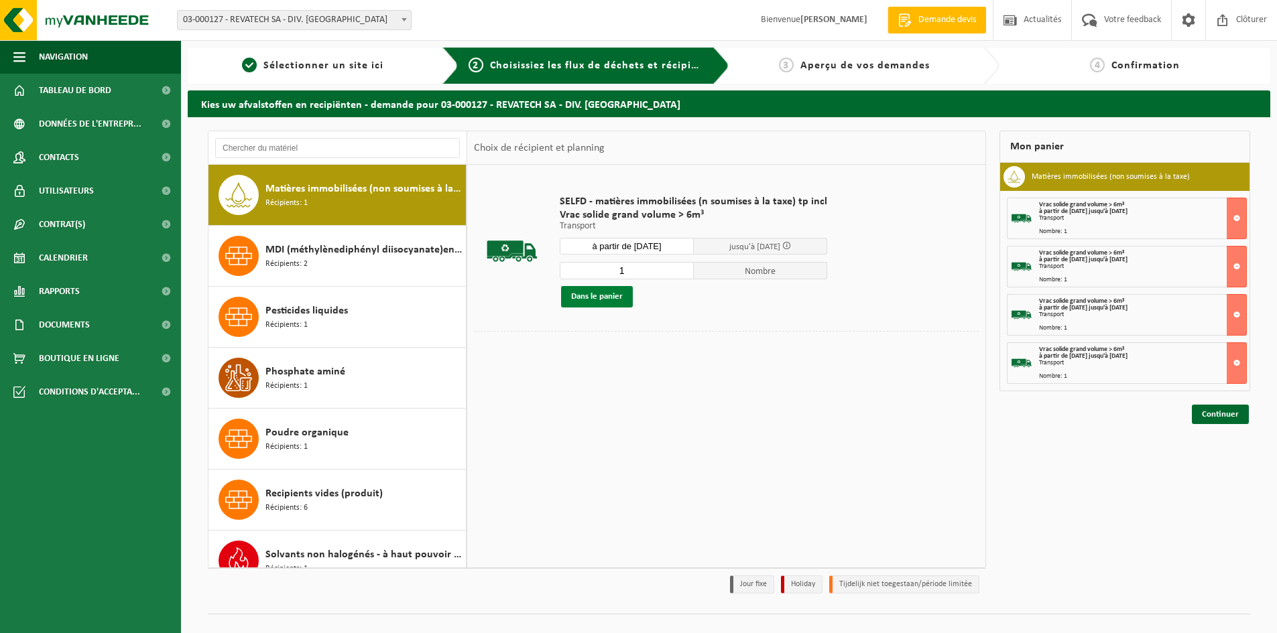
click at [610, 294] on button "Dans le panier" at bounding box center [597, 296] width 72 height 21
click at [1219, 461] on link "Continuer" at bounding box center [1220, 462] width 57 height 19
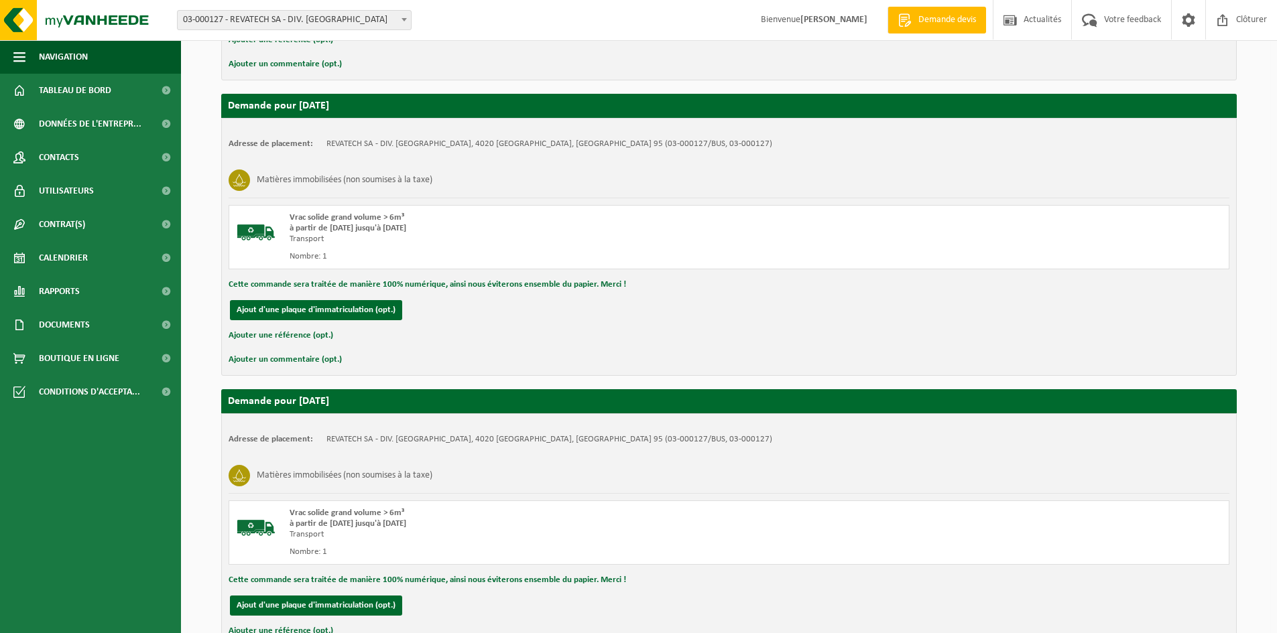
scroll to position [1193, 0]
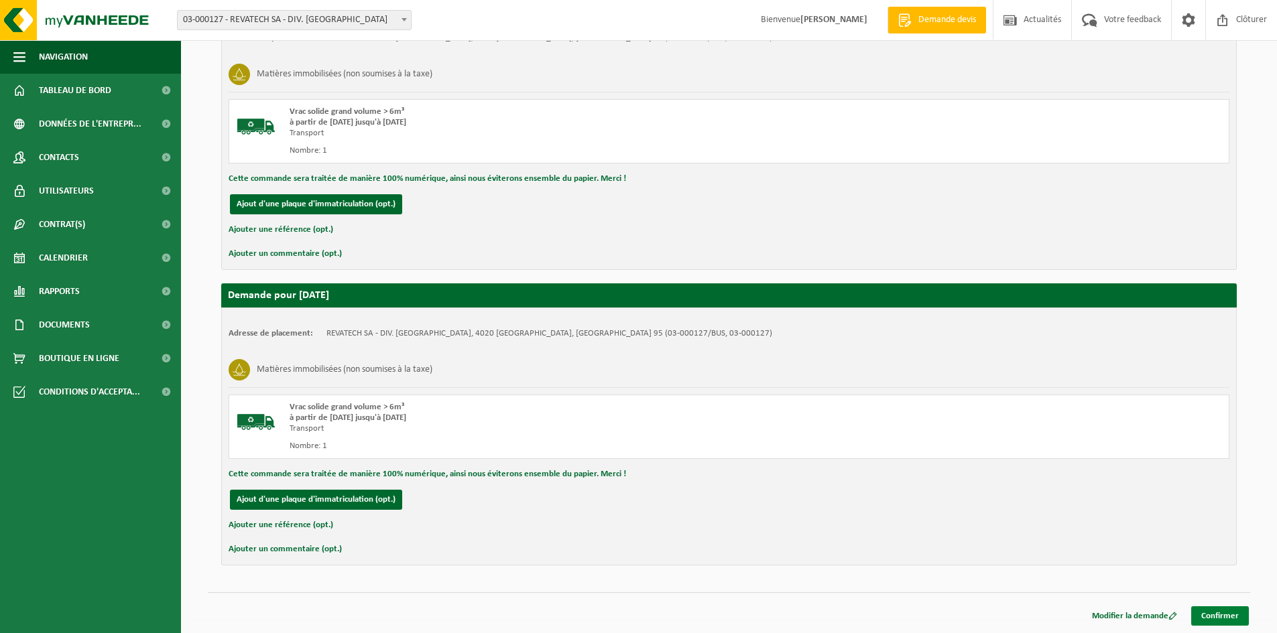
click at [1225, 616] on link "Confirmer" at bounding box center [1220, 616] width 58 height 19
